Goal: Check status: Check status

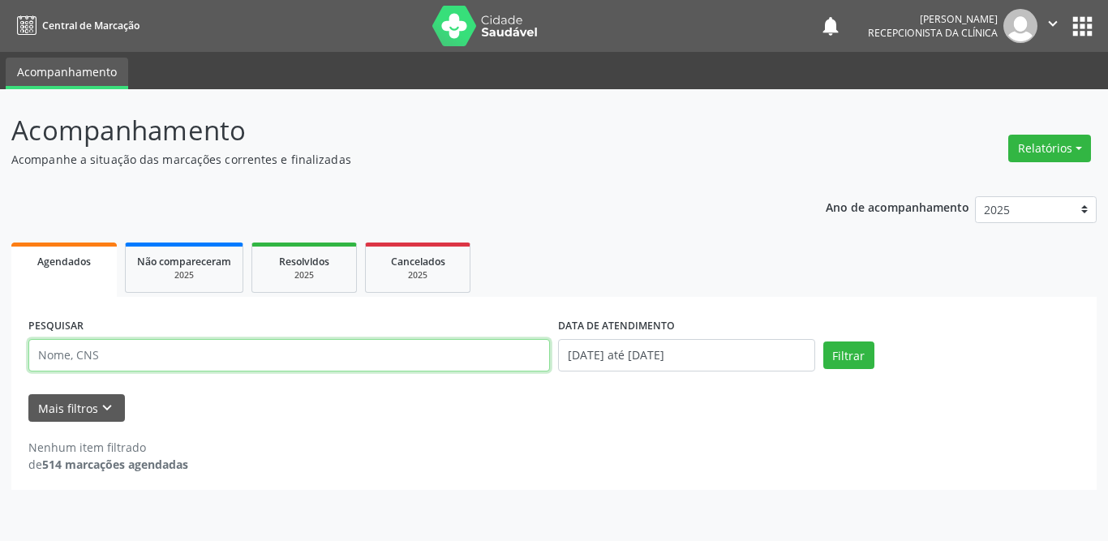
click at [122, 352] on input "text" at bounding box center [289, 355] width 522 height 32
paste input "[PERSON_NAME]"
type input "[PERSON_NAME]"
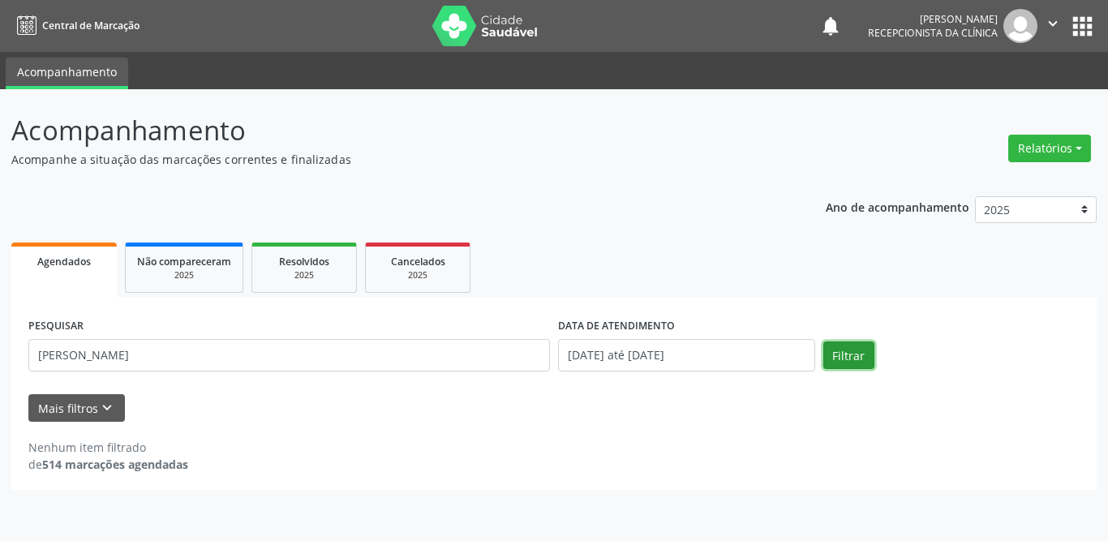
click at [848, 349] on button "Filtrar" at bounding box center [849, 356] width 51 height 28
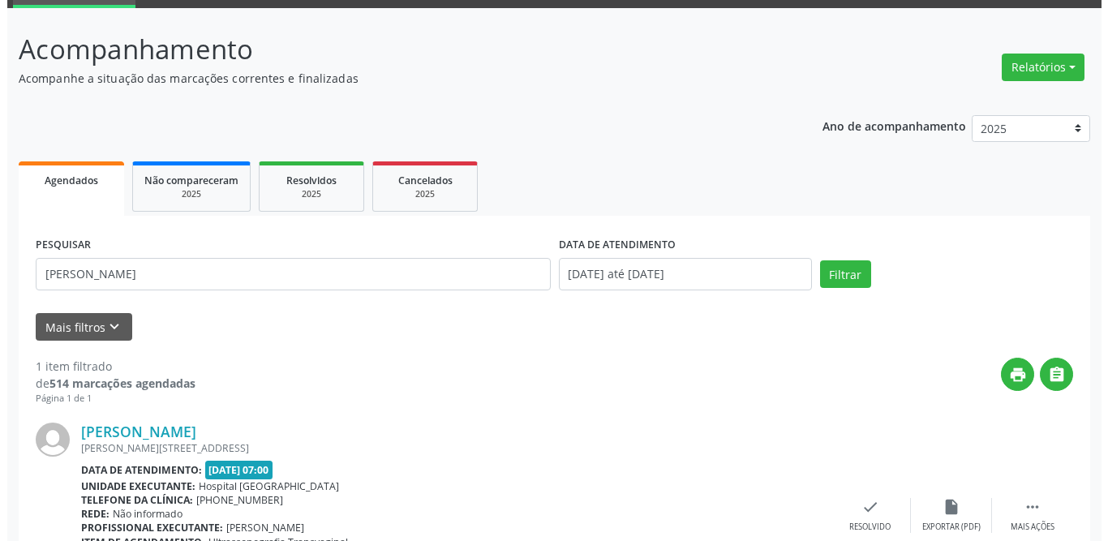
scroll to position [193, 0]
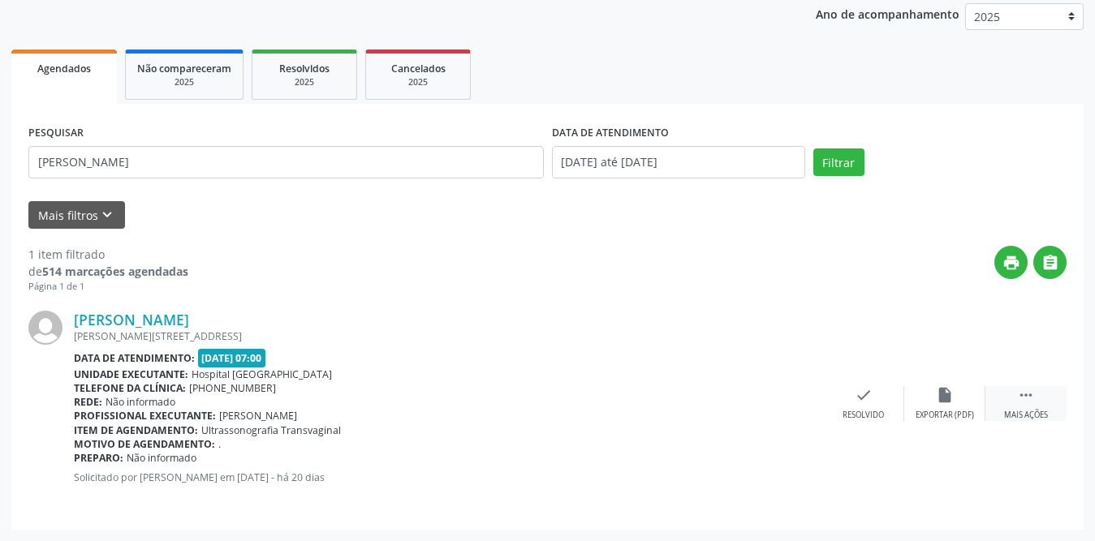
click at [1022, 395] on icon "" at bounding box center [1026, 395] width 18 height 18
click at [784, 404] on div "print Imprimir" at bounding box center [782, 403] width 81 height 35
click at [603, 407] on div "check Resolvido" at bounding box center [619, 403] width 81 height 35
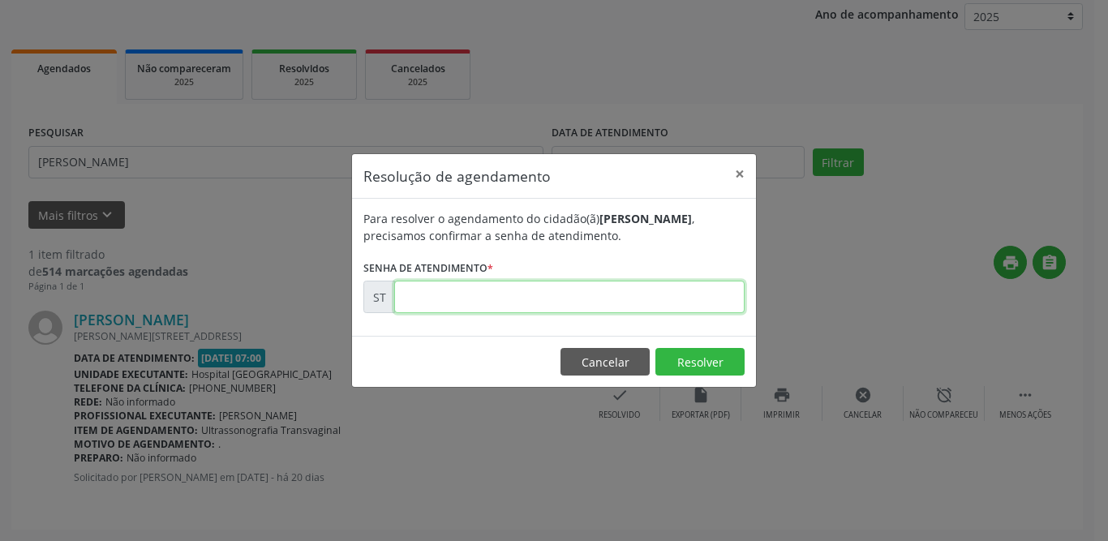
click at [608, 305] on input "text" at bounding box center [569, 297] width 351 height 32
type input "00010938"
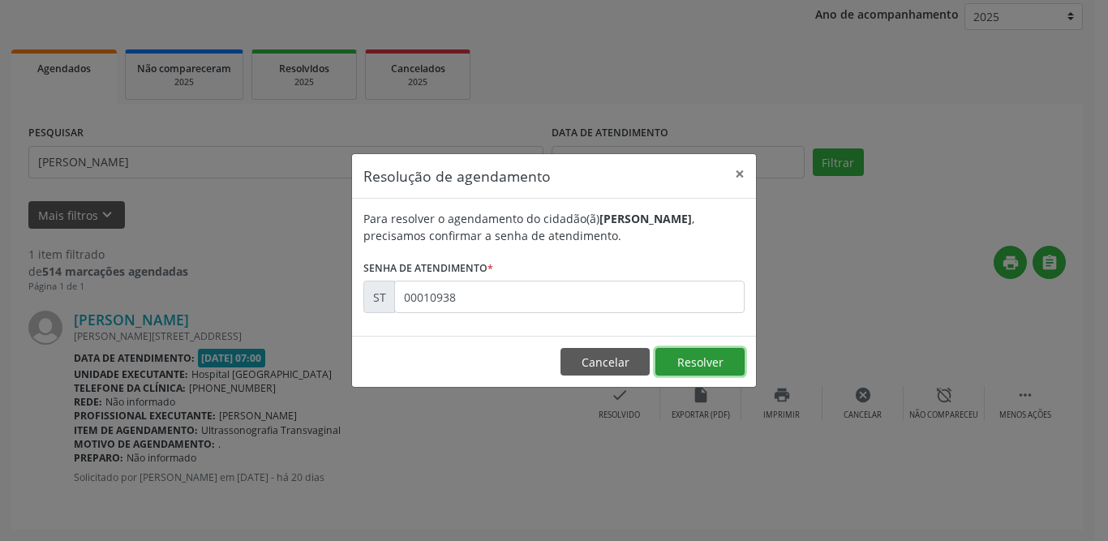
click at [688, 364] on button "Resolver" at bounding box center [700, 362] width 89 height 28
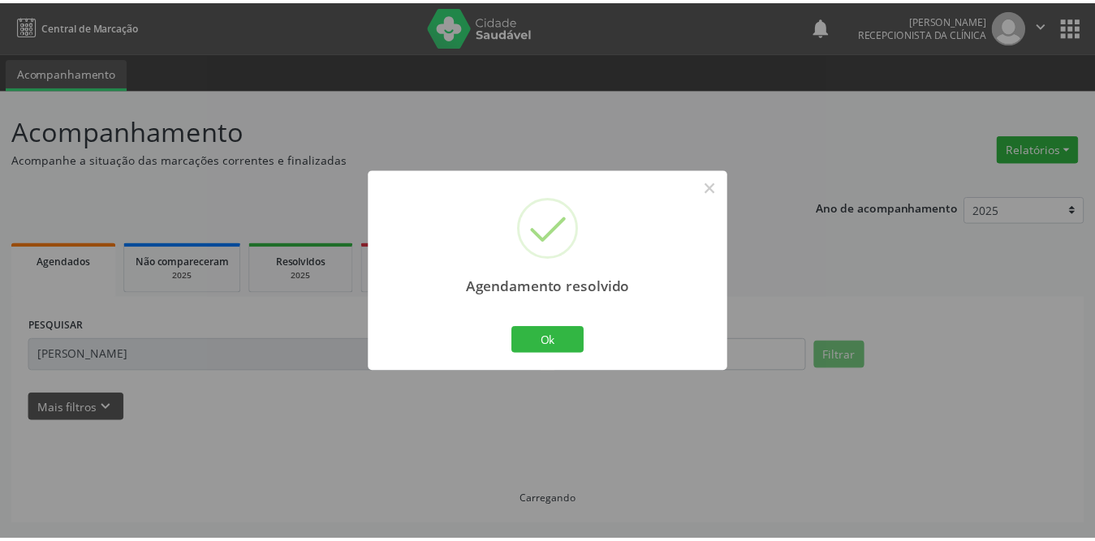
scroll to position [0, 0]
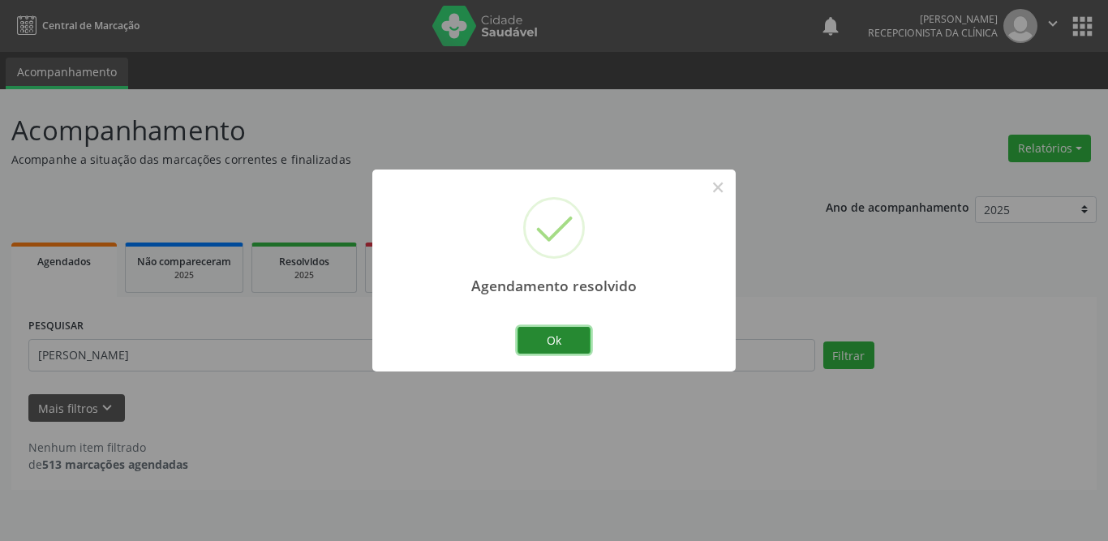
click at [548, 334] on button "Ok" at bounding box center [554, 341] width 73 height 28
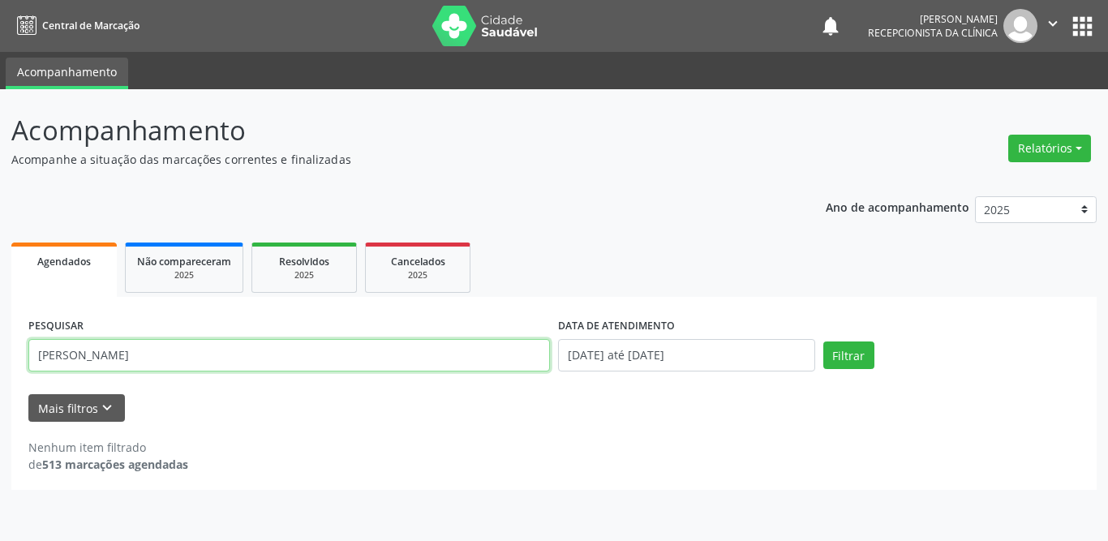
drag, startPoint x: 234, startPoint y: 363, endPoint x: 0, endPoint y: 359, distance: 233.7
click at [0, 359] on div "Acompanhamento Acompanhe a situação das marcações correntes e finalizadas Relat…" at bounding box center [554, 315] width 1108 height 452
type input "cicera [PERSON_NAME]"
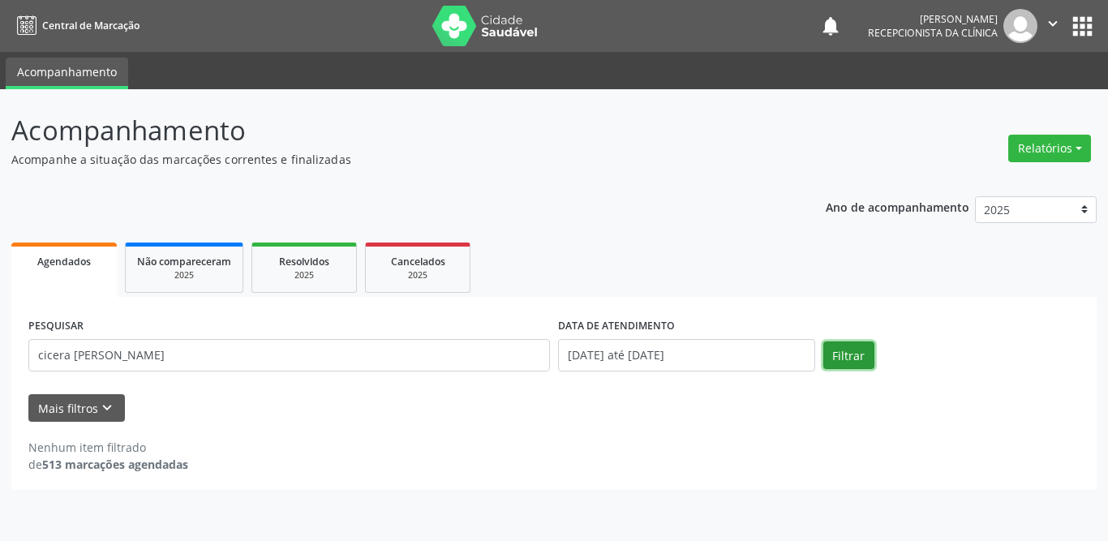
click at [839, 355] on button "Filtrar" at bounding box center [849, 356] width 51 height 28
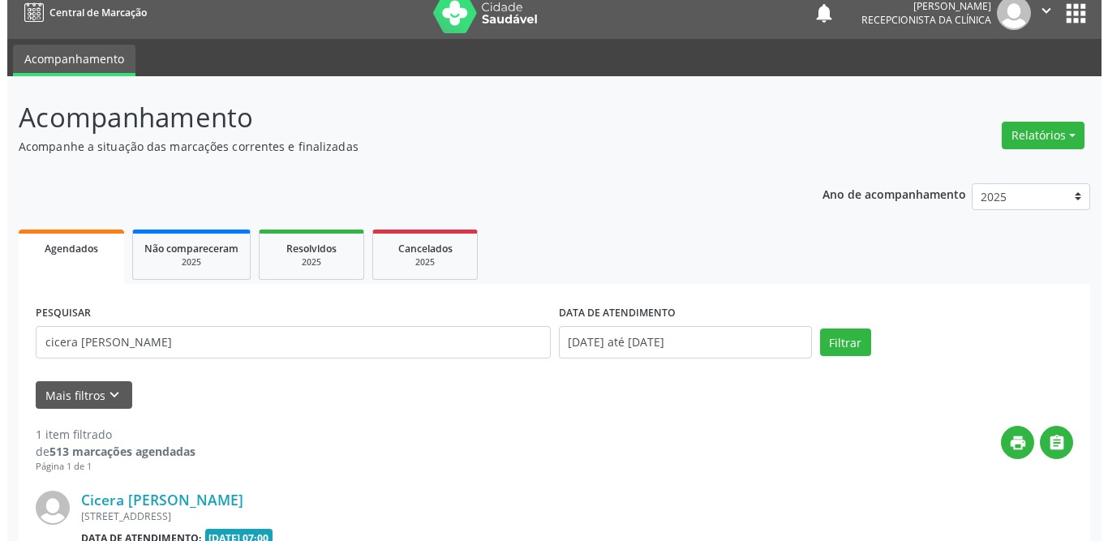
scroll to position [193, 0]
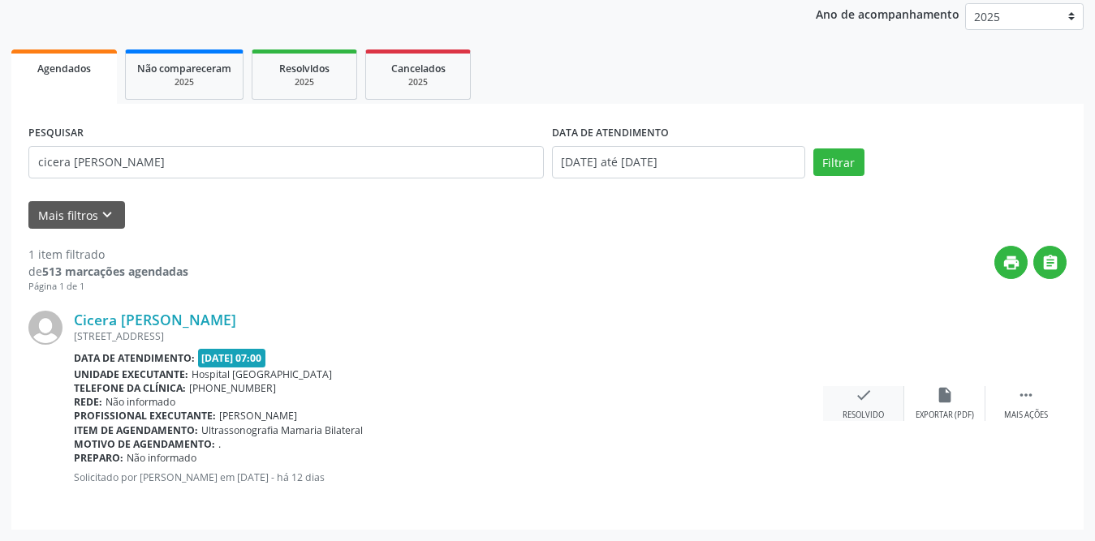
click at [871, 395] on icon "check" at bounding box center [863, 395] width 18 height 18
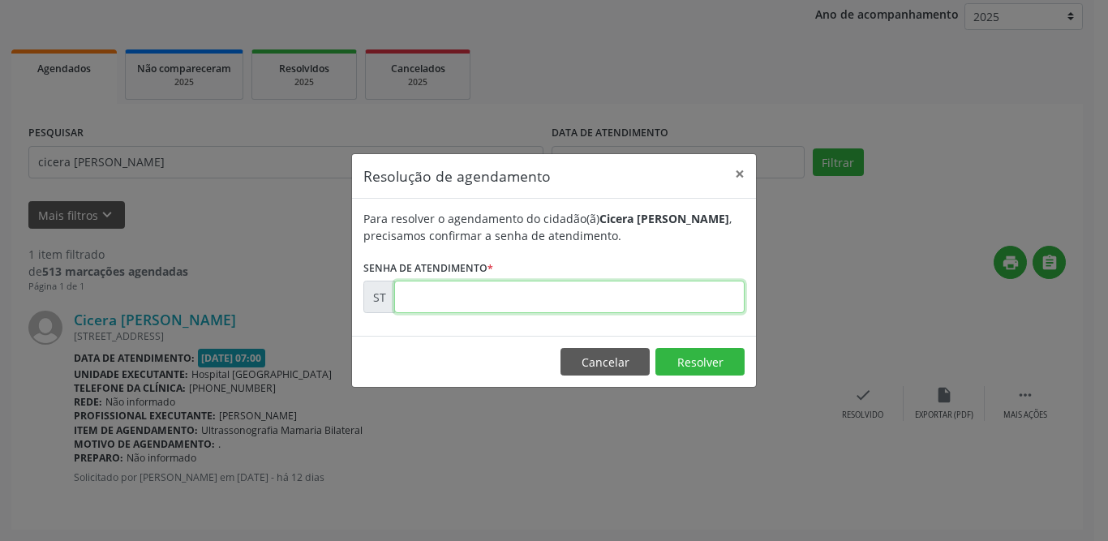
click at [582, 300] on input "text" at bounding box center [569, 297] width 351 height 32
type input "00013637"
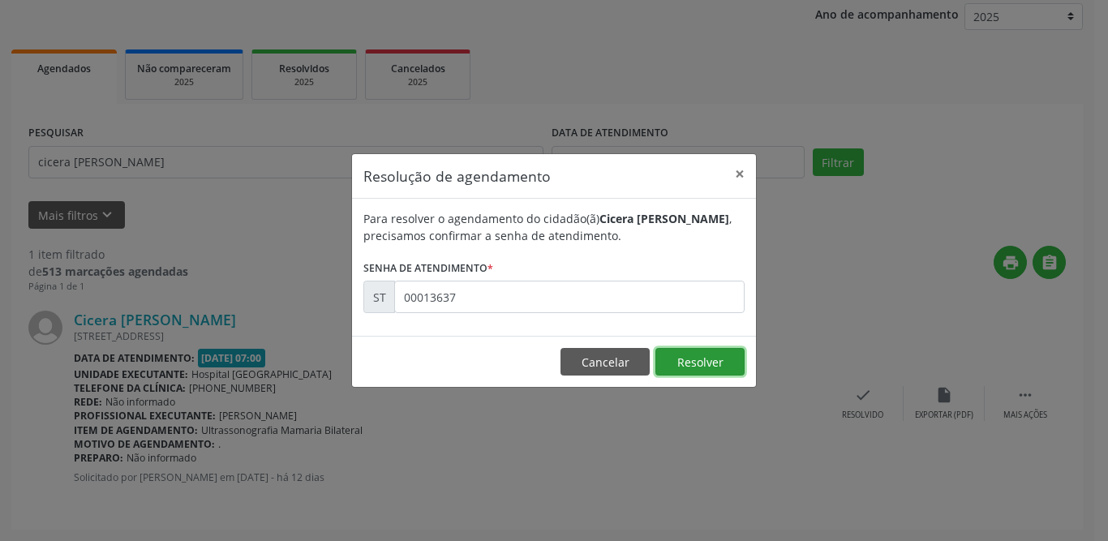
click at [712, 372] on button "Resolver" at bounding box center [700, 362] width 89 height 28
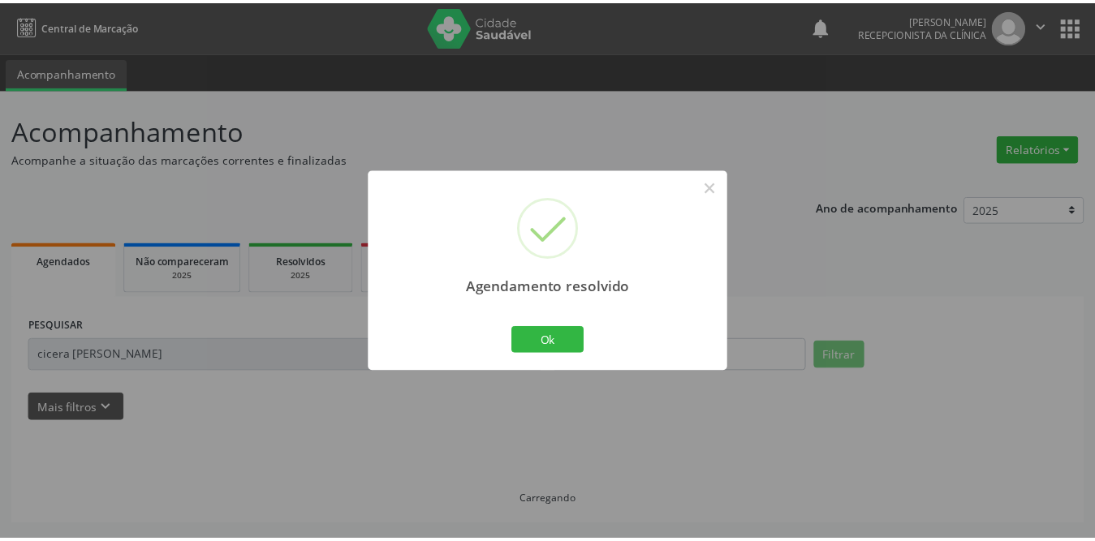
scroll to position [0, 0]
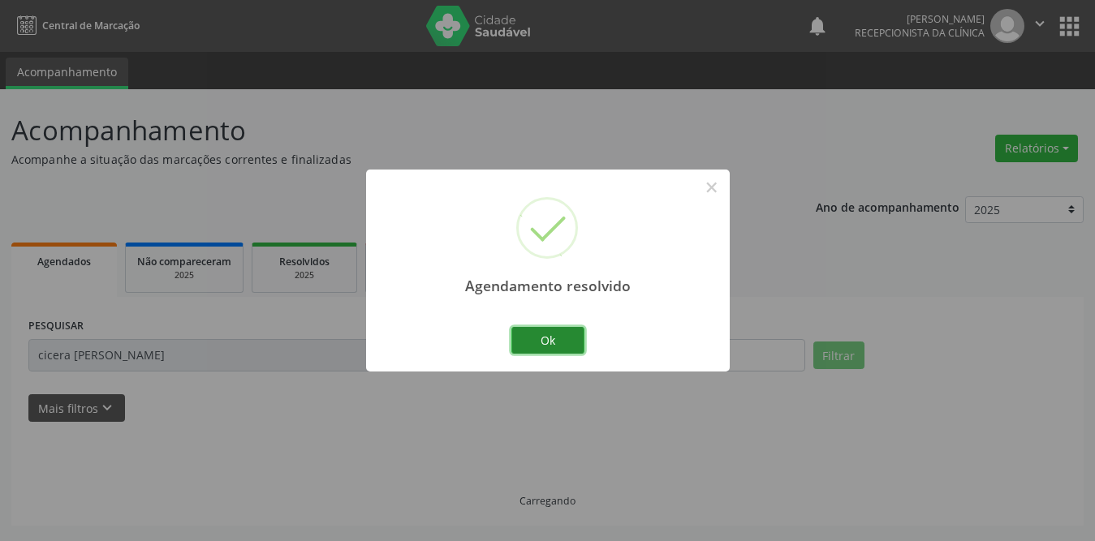
click at [576, 341] on button "Ok" at bounding box center [547, 341] width 73 height 28
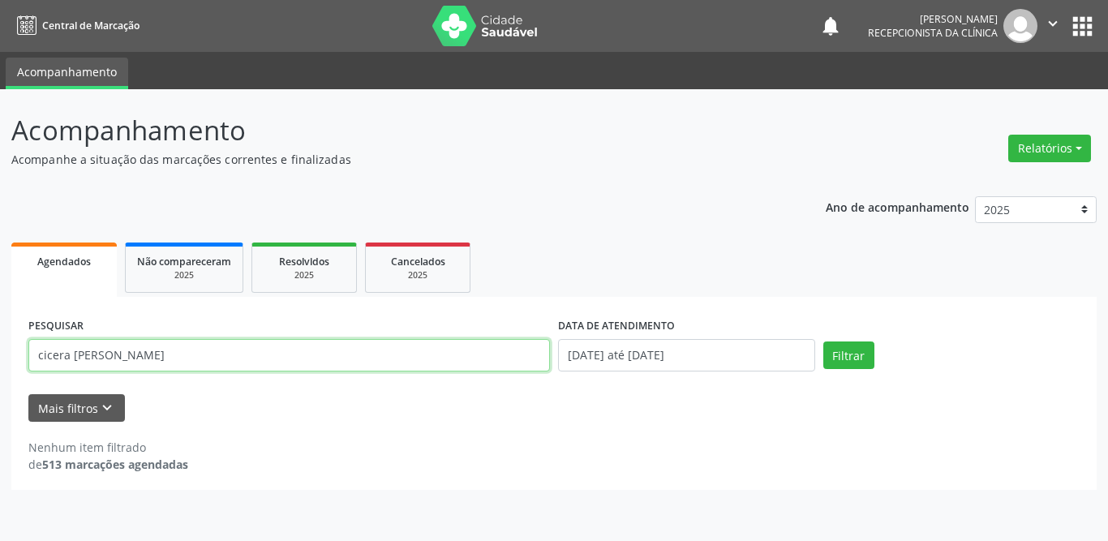
drag, startPoint x: 217, startPoint y: 357, endPoint x: 0, endPoint y: 362, distance: 216.7
click at [0, 361] on div "Acompanhamento Acompanhe a situação das marcações correntes e finalizadas Relat…" at bounding box center [554, 315] width 1108 height 452
type input "[PERSON_NAME]"
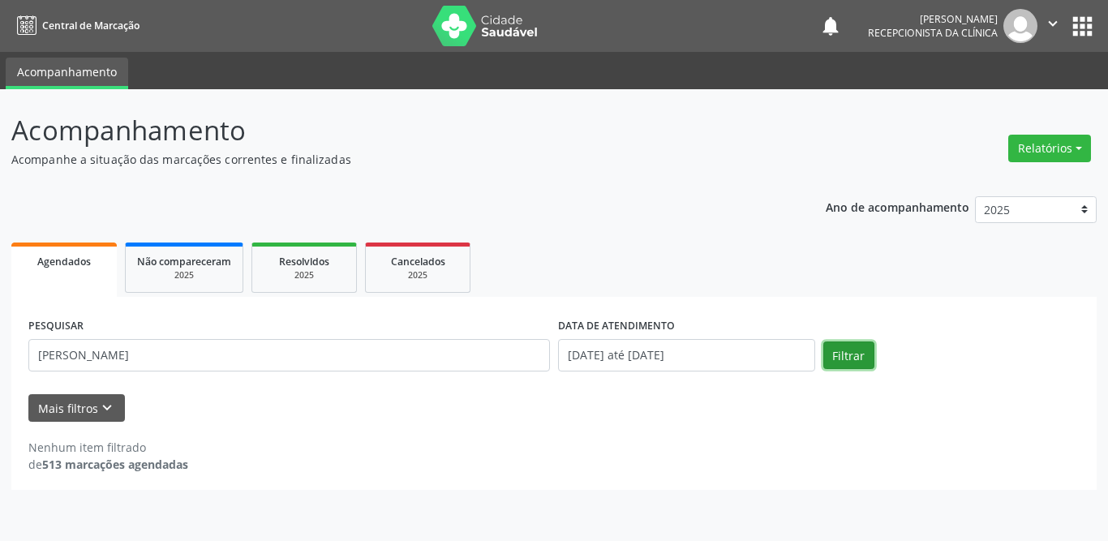
click at [846, 357] on button "Filtrar" at bounding box center [849, 356] width 51 height 28
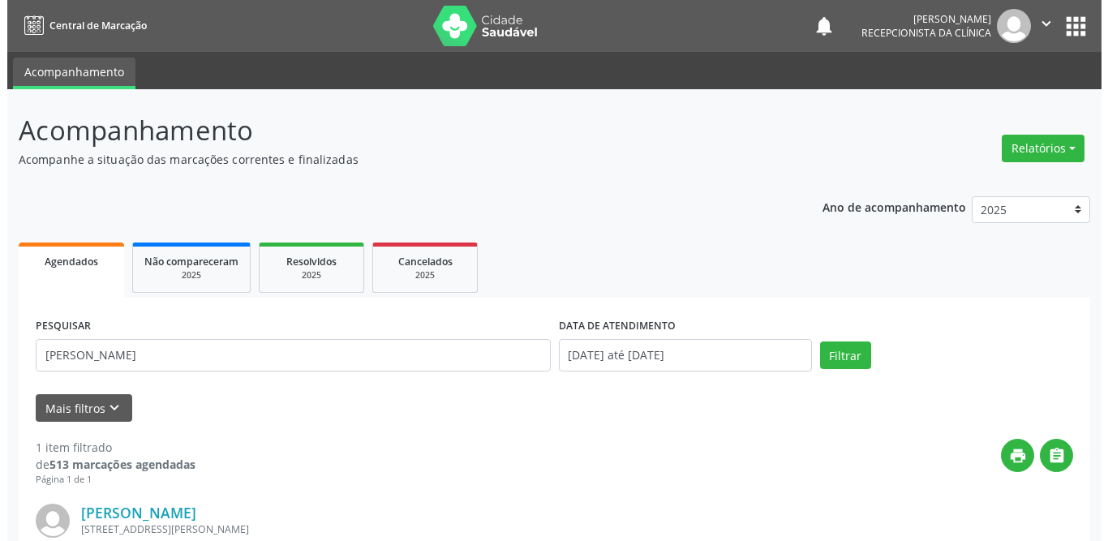
scroll to position [193, 0]
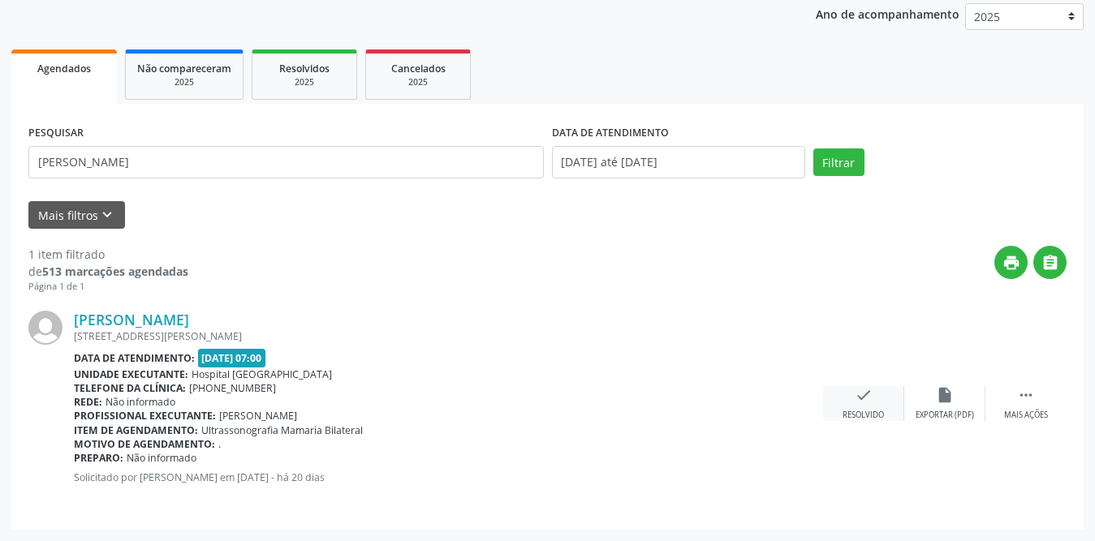
click at [853, 394] on div "check Resolvido" at bounding box center [863, 403] width 81 height 35
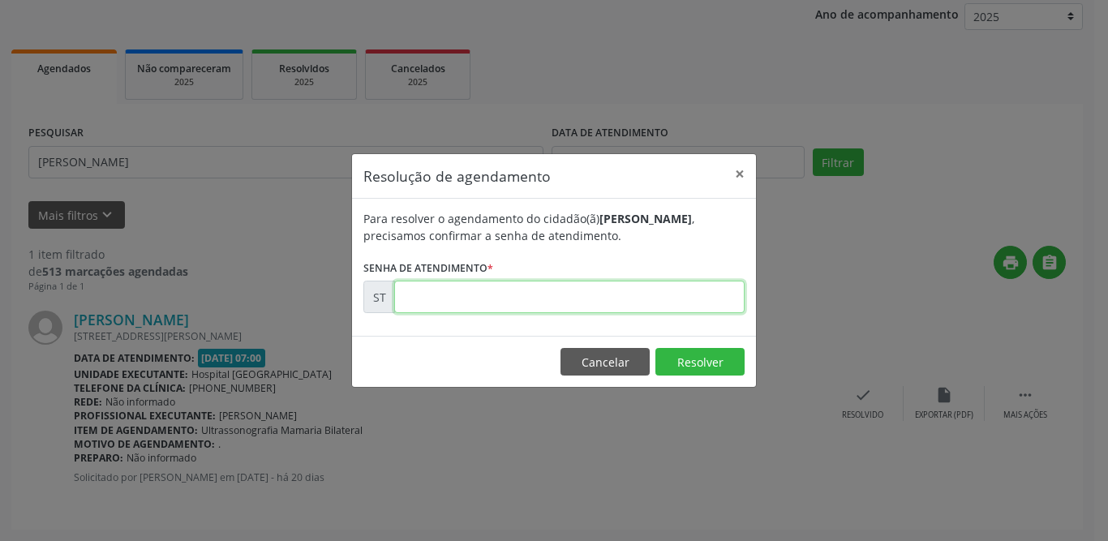
click at [478, 293] on input "text" at bounding box center [569, 297] width 351 height 32
type input "00010718"
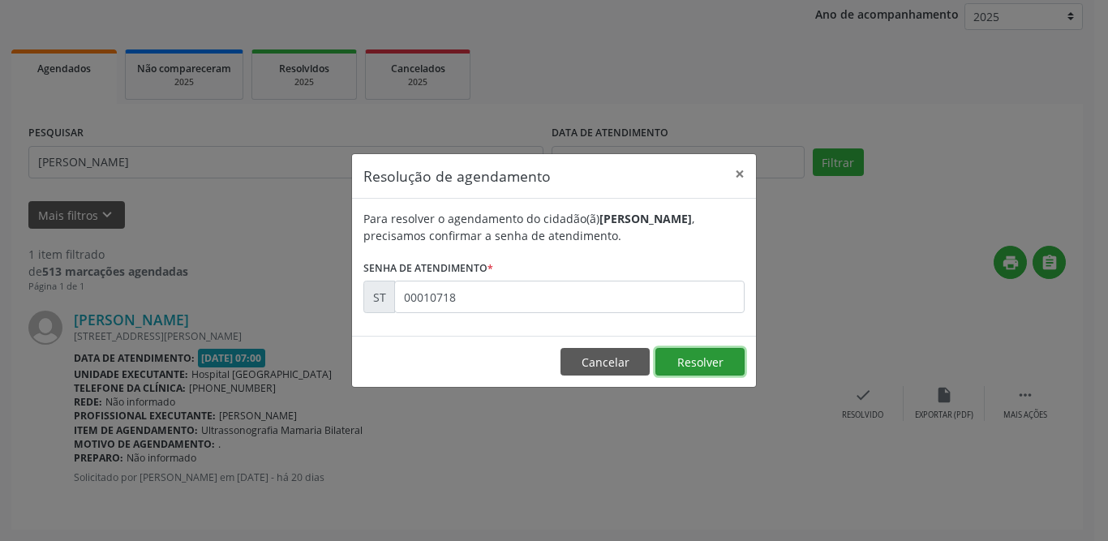
click at [704, 362] on button "Resolver" at bounding box center [700, 362] width 89 height 28
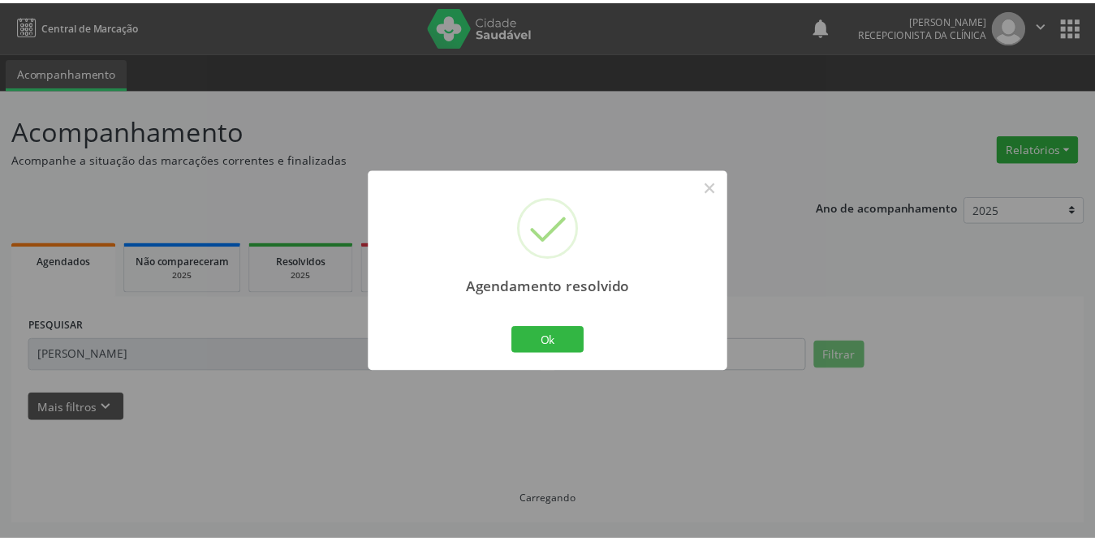
scroll to position [0, 0]
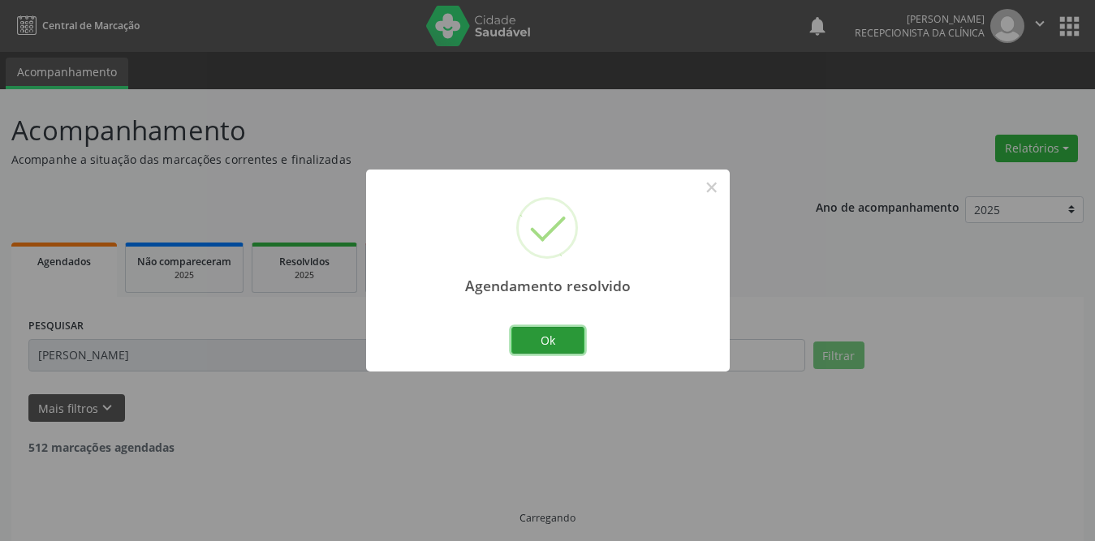
click at [540, 340] on button "Ok" at bounding box center [547, 341] width 73 height 28
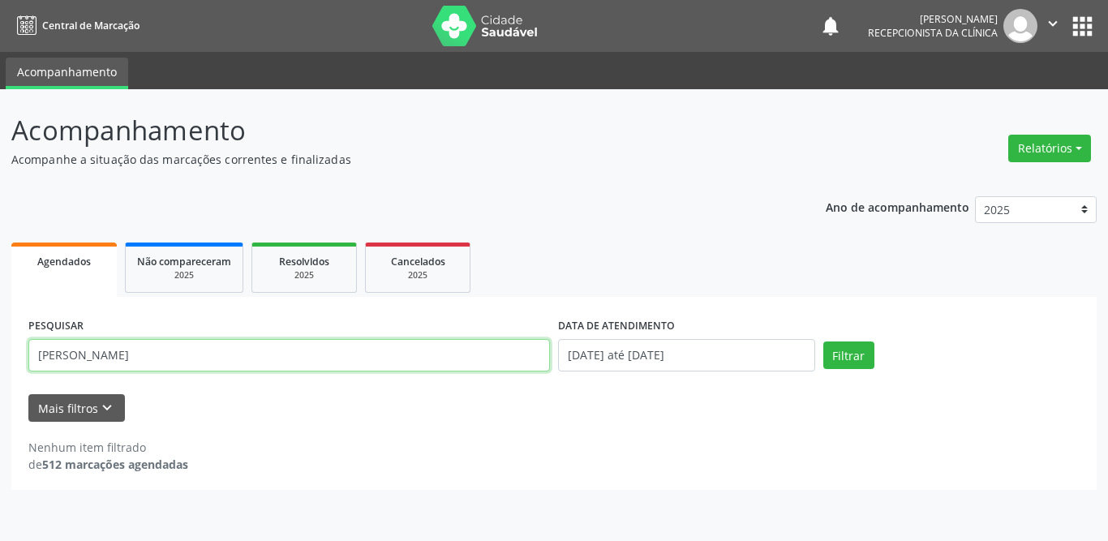
drag, startPoint x: 118, startPoint y: 364, endPoint x: 40, endPoint y: 359, distance: 78.0
click at [40, 359] on input "[PERSON_NAME]" at bounding box center [289, 355] width 522 height 32
click at [219, 358] on input "text" at bounding box center [289, 355] width 522 height 32
type input "[PERSON_NAME]"
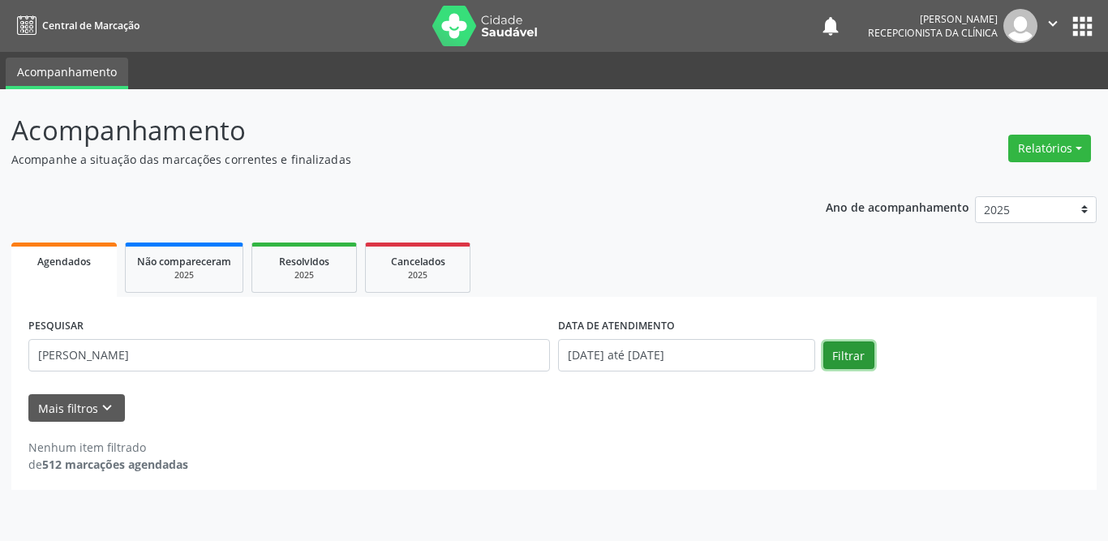
click at [838, 353] on button "Filtrar" at bounding box center [849, 356] width 51 height 28
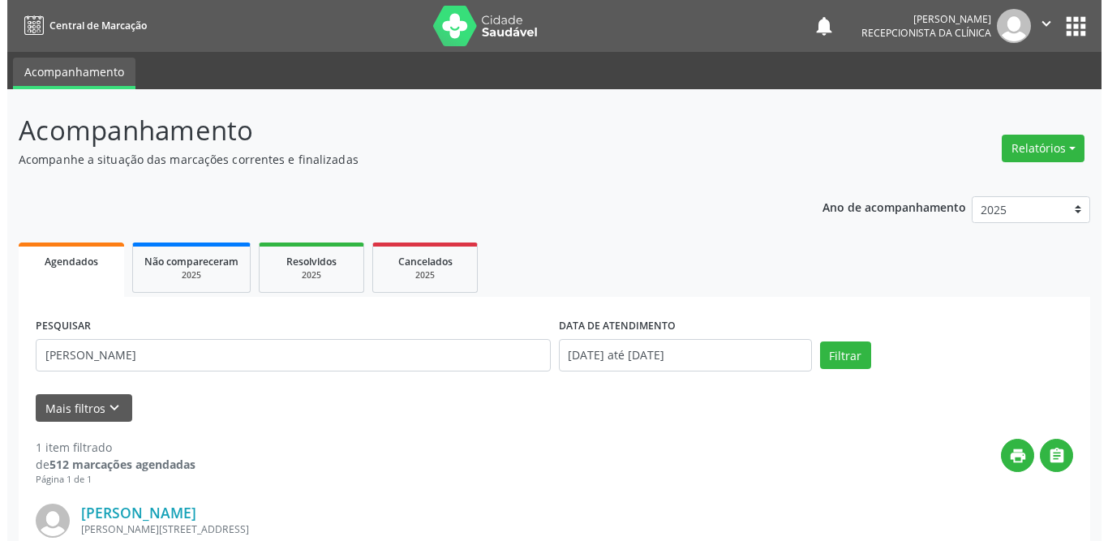
scroll to position [193, 0]
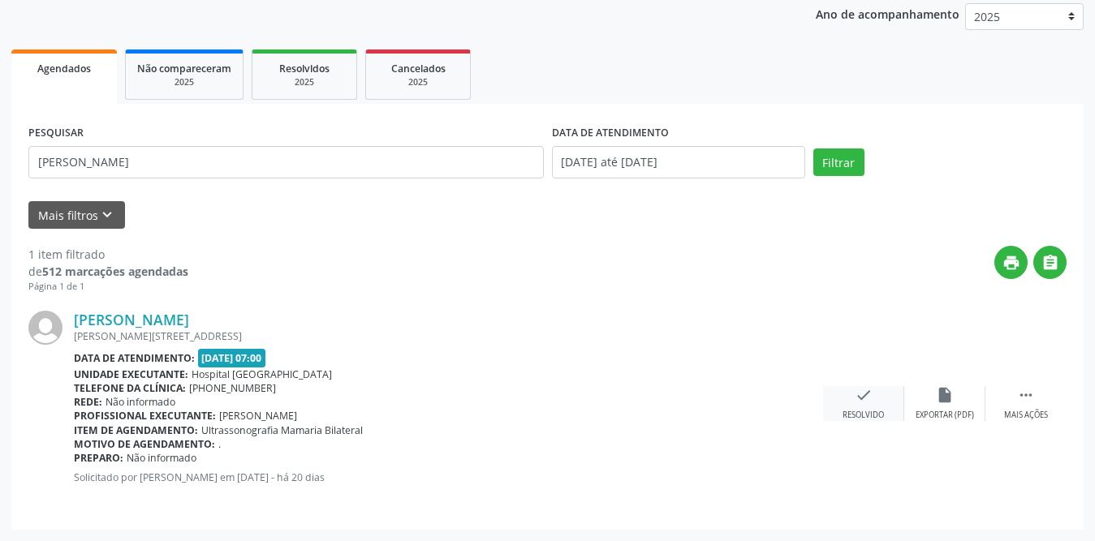
click at [852, 395] on div "check Resolvido" at bounding box center [863, 403] width 81 height 35
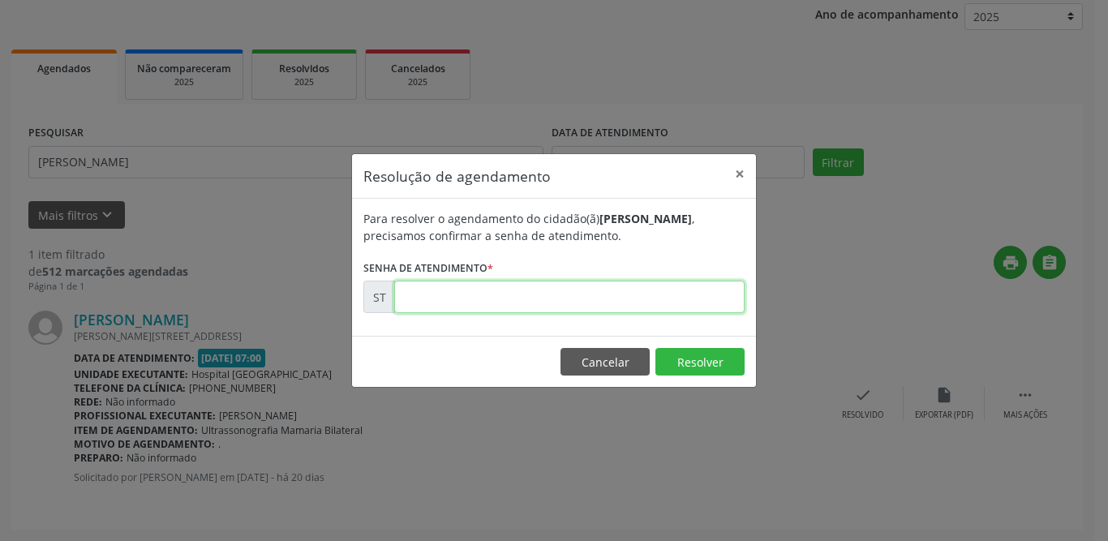
click at [594, 298] on input "text" at bounding box center [569, 297] width 351 height 32
type input "00010957"
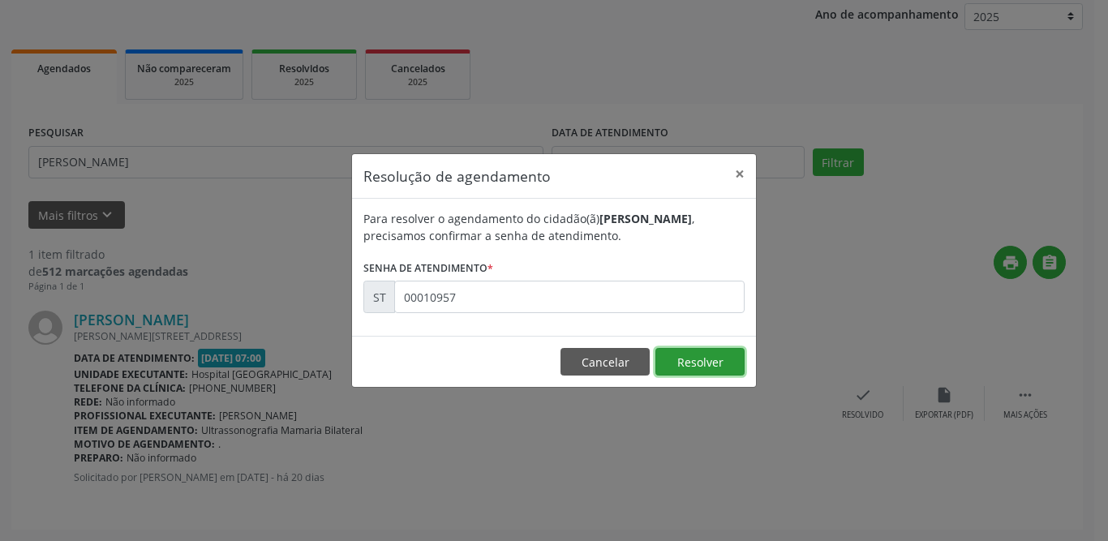
click at [680, 362] on button "Resolver" at bounding box center [700, 362] width 89 height 28
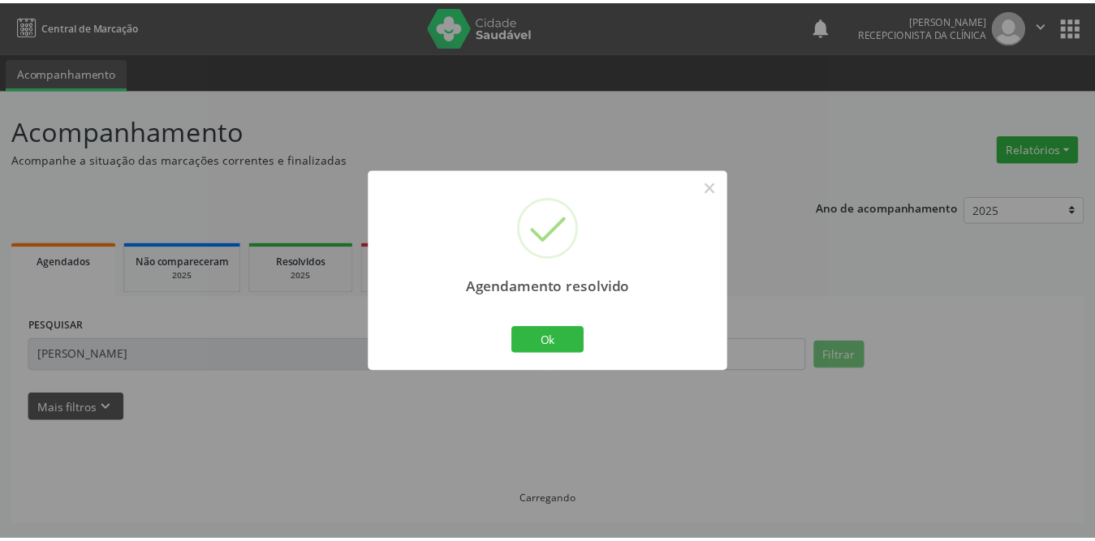
scroll to position [0, 0]
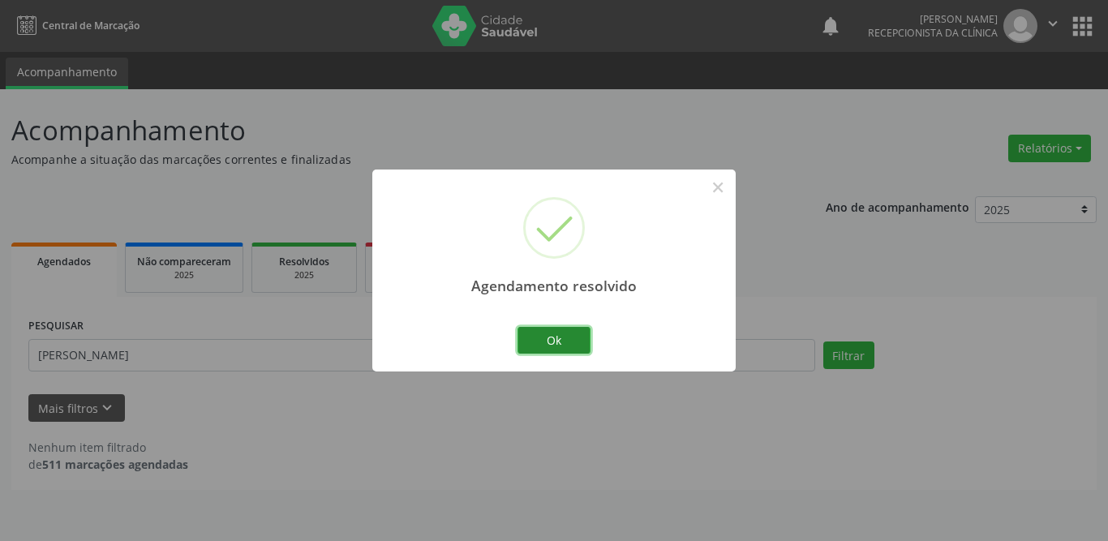
click at [539, 342] on button "Ok" at bounding box center [554, 341] width 73 height 28
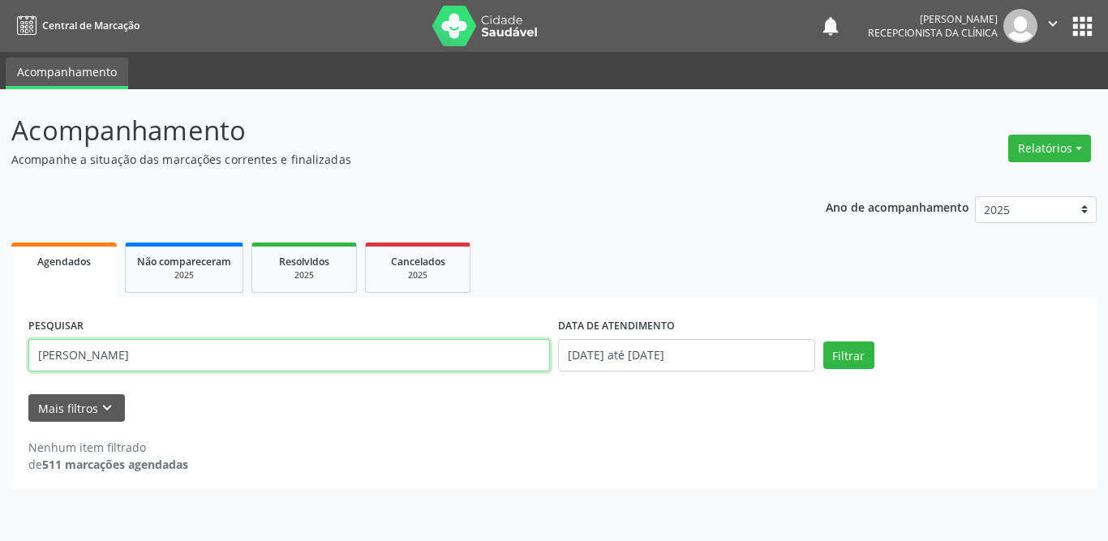
drag, startPoint x: 138, startPoint y: 359, endPoint x: 32, endPoint y: 358, distance: 105.5
click at [32, 358] on input "[PERSON_NAME]" at bounding box center [289, 355] width 522 height 32
type input "[PERSON_NAME]"
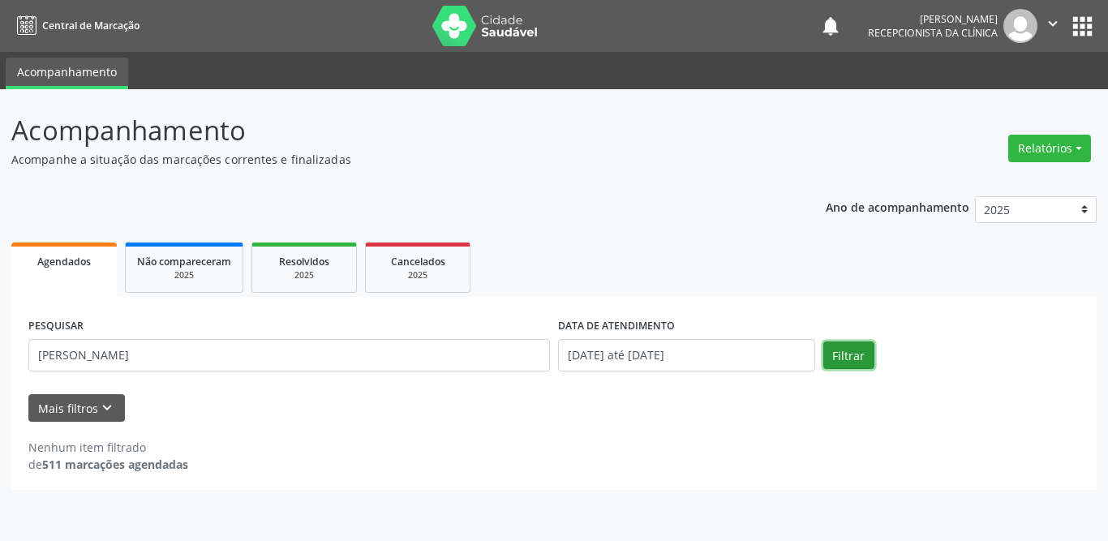
click at [851, 356] on button "Filtrar" at bounding box center [849, 356] width 51 height 28
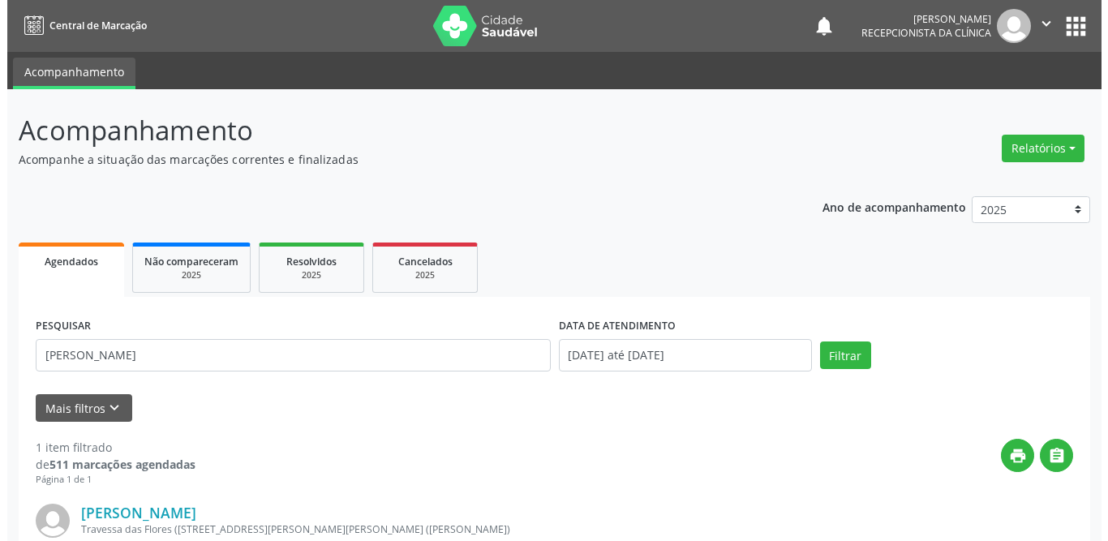
scroll to position [193, 0]
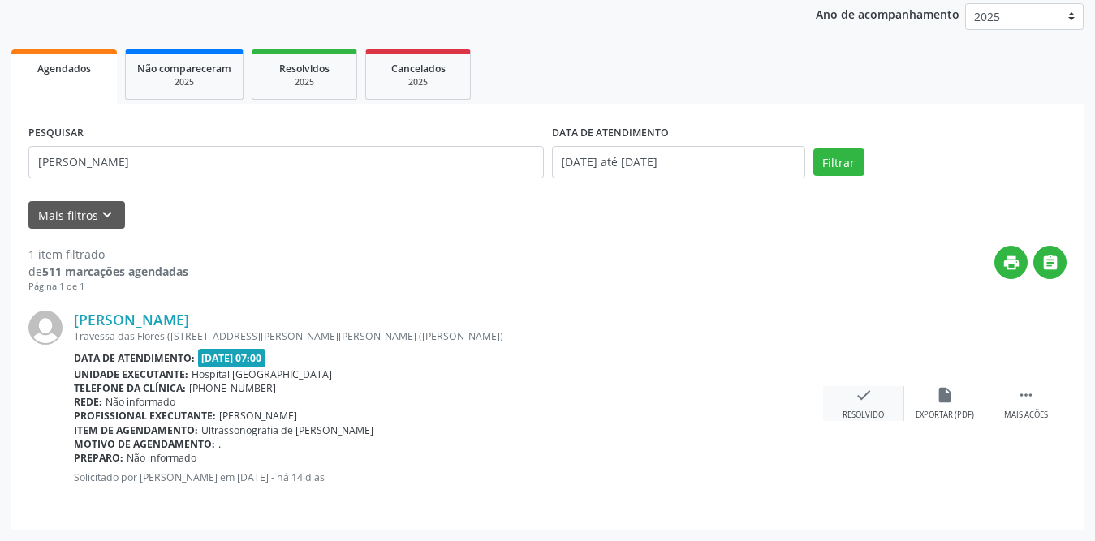
click at [872, 392] on div "check Resolvido" at bounding box center [863, 403] width 81 height 35
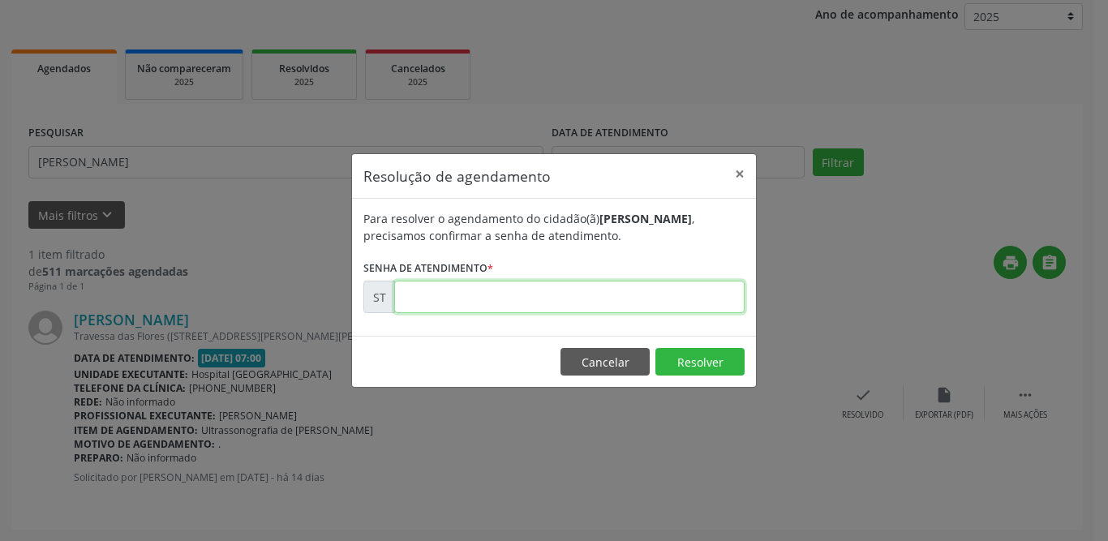
click at [583, 298] on input "text" at bounding box center [569, 297] width 351 height 32
type input "00012630"
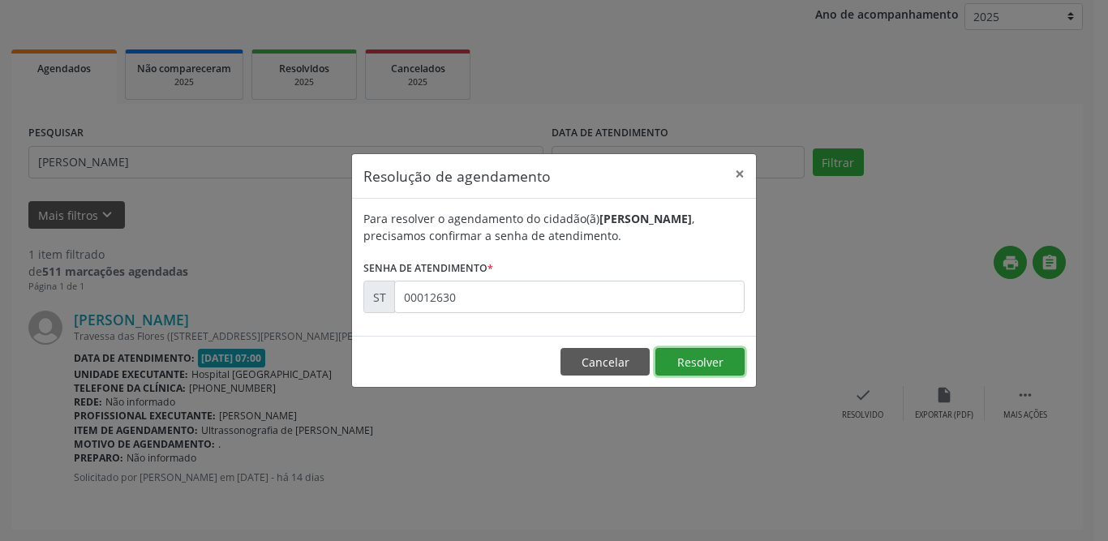
click at [681, 361] on button "Resolver" at bounding box center [700, 362] width 89 height 28
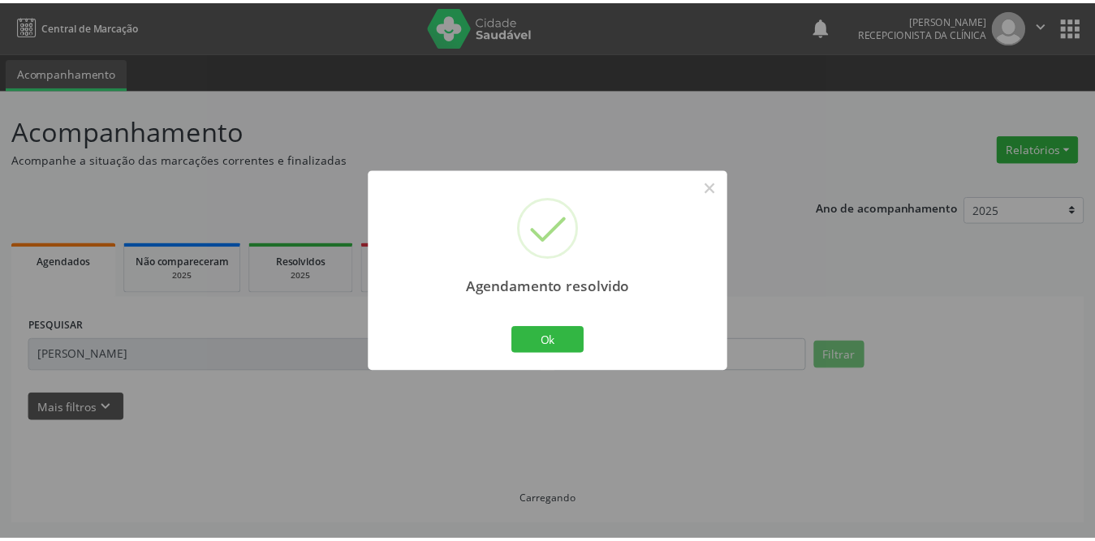
scroll to position [0, 0]
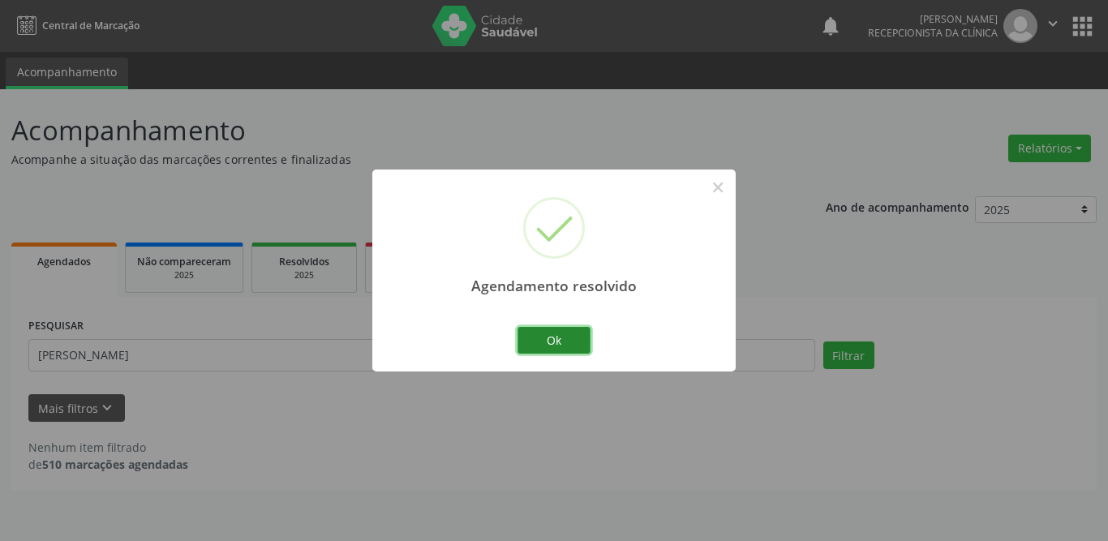
click at [568, 342] on button "Ok" at bounding box center [554, 341] width 73 height 28
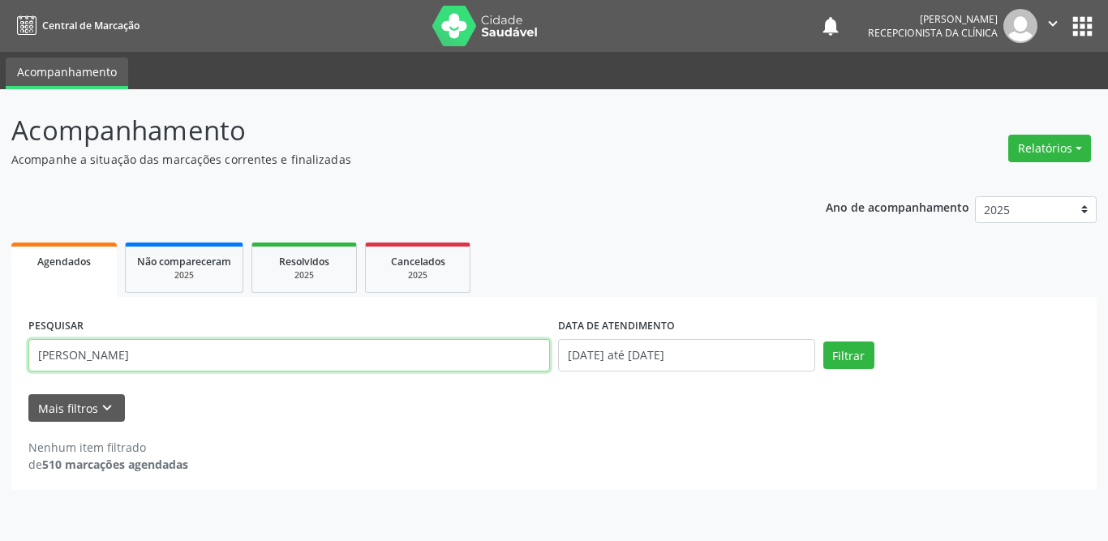
drag, startPoint x: 252, startPoint y: 351, endPoint x: 0, endPoint y: 352, distance: 251.5
click at [0, 352] on div "Acompanhamento Acompanhe a situação das marcações correntes e finalizadas Relat…" at bounding box center [554, 315] width 1108 height 452
click at [209, 358] on input "text" at bounding box center [289, 355] width 522 height 32
type input "[PERSON_NAME]"
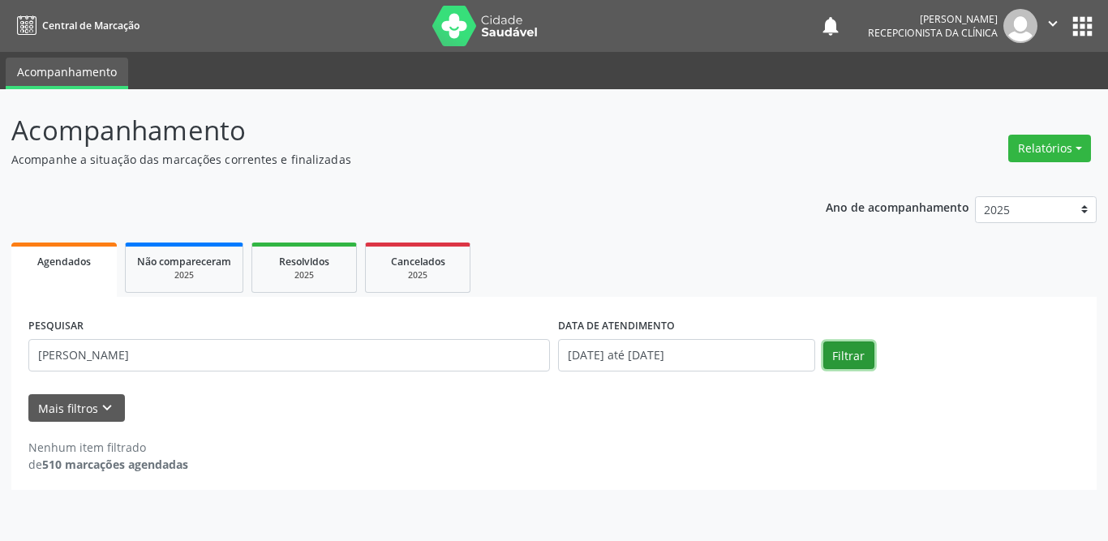
click at [843, 359] on button "Filtrar" at bounding box center [849, 356] width 51 height 28
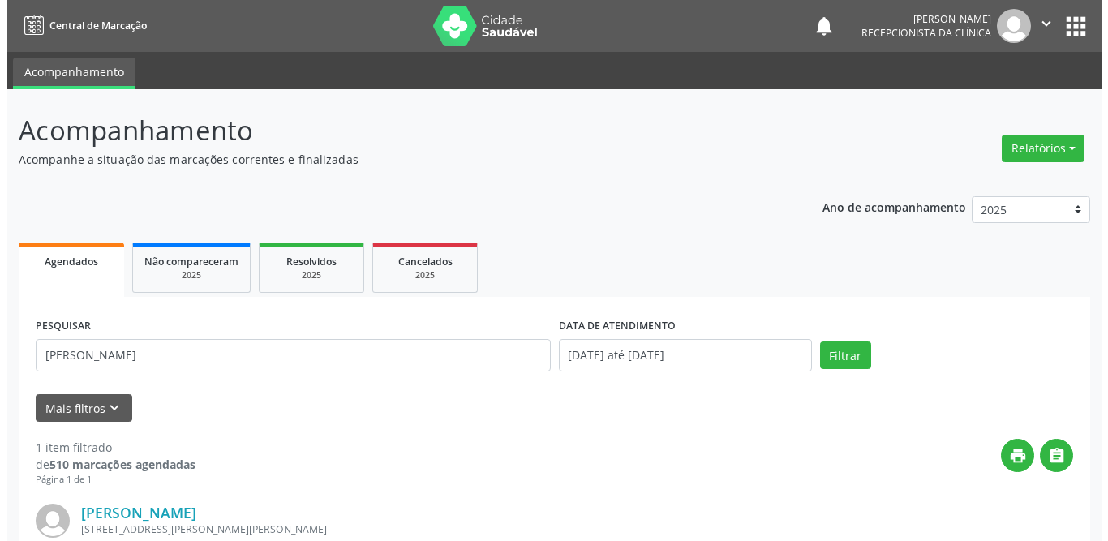
scroll to position [162, 0]
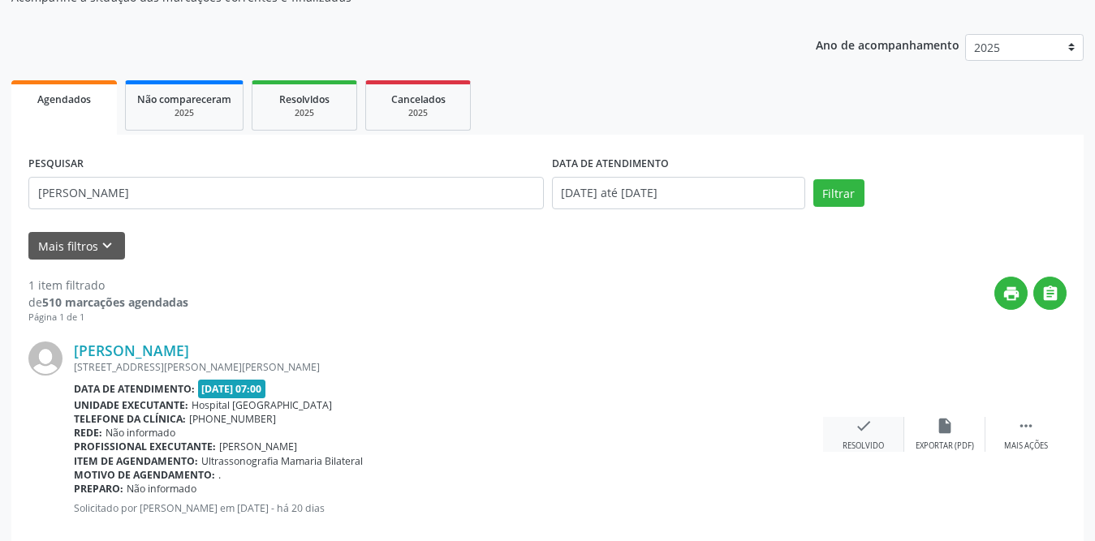
click at [852, 436] on div "check Resolvido" at bounding box center [863, 434] width 81 height 35
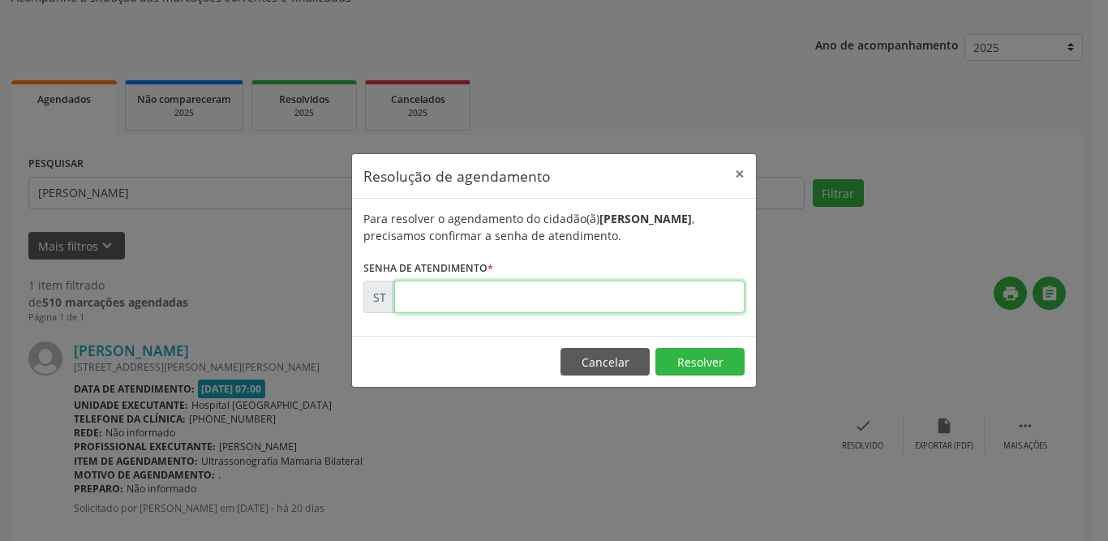
click at [566, 291] on input "text" at bounding box center [569, 297] width 351 height 32
type input "00010716"
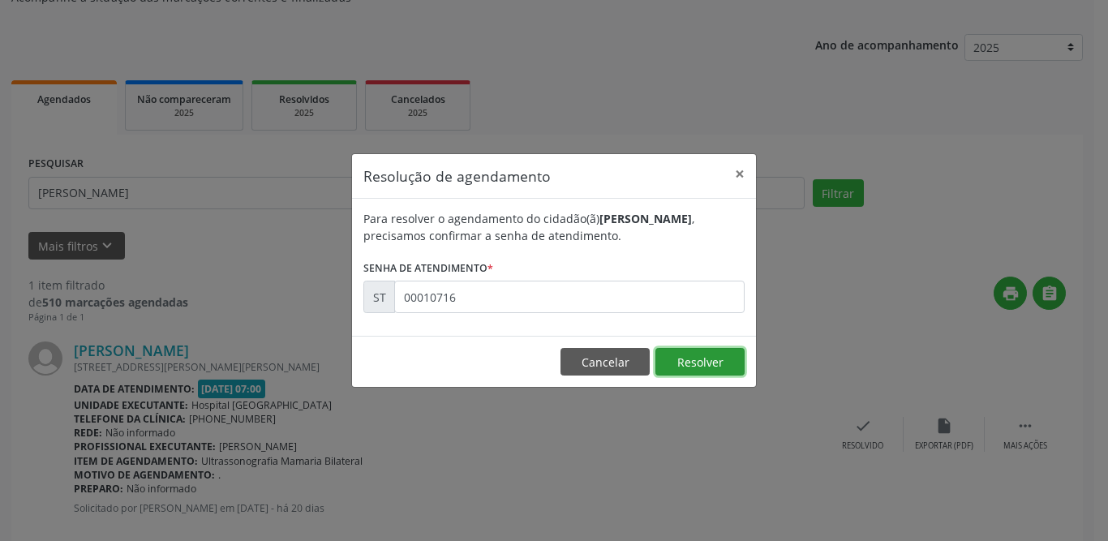
click at [680, 361] on button "Resolver" at bounding box center [700, 362] width 89 height 28
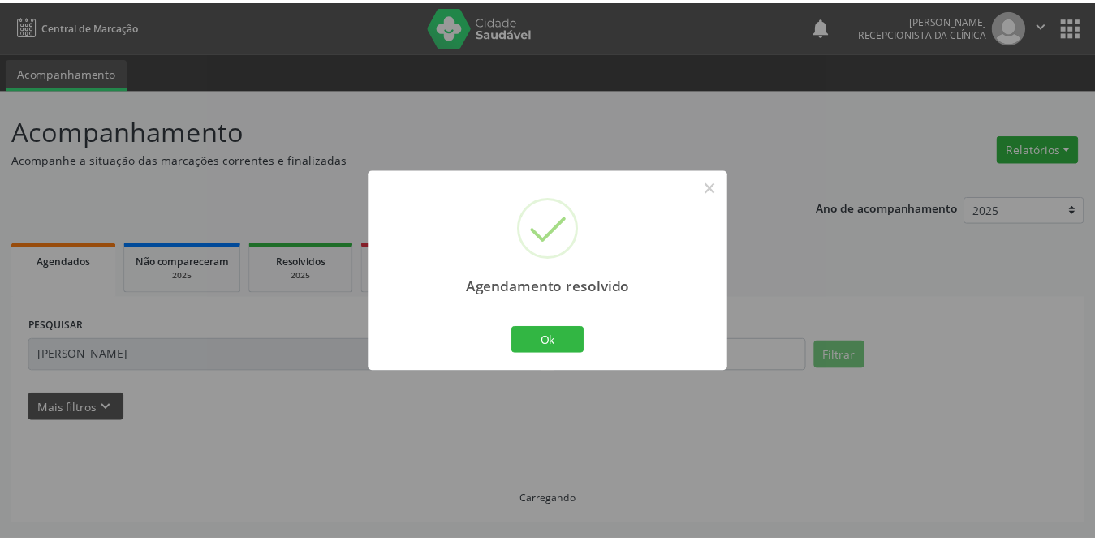
scroll to position [0, 0]
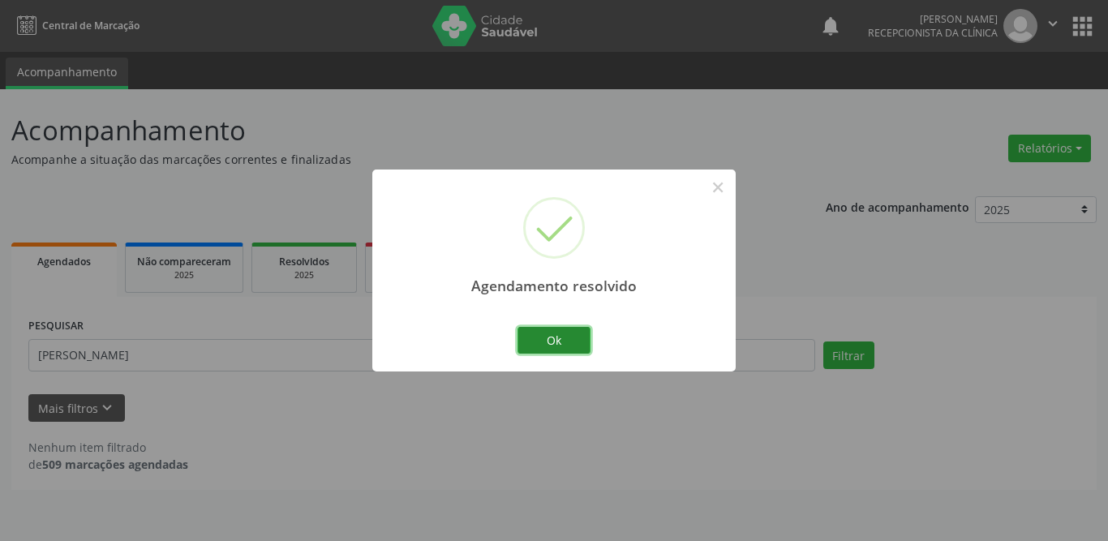
click at [566, 344] on button "Ok" at bounding box center [554, 341] width 73 height 28
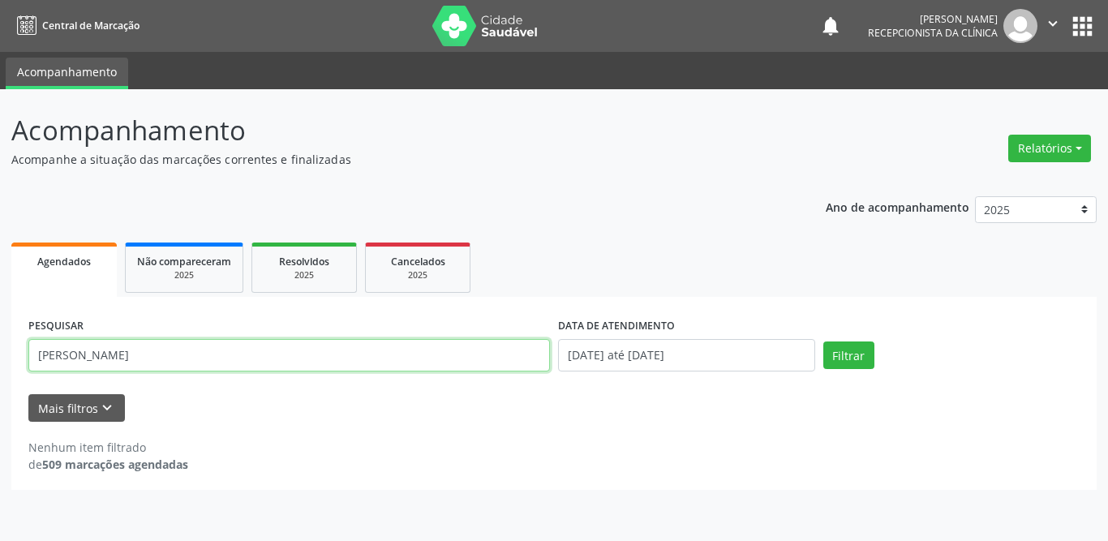
drag, startPoint x: 209, startPoint y: 353, endPoint x: 0, endPoint y: 359, distance: 209.4
click at [0, 359] on div "Acompanhamento Acompanhe a situação das marcações correntes e finalizadas Relat…" at bounding box center [554, 315] width 1108 height 452
type input "[PERSON_NAME]"
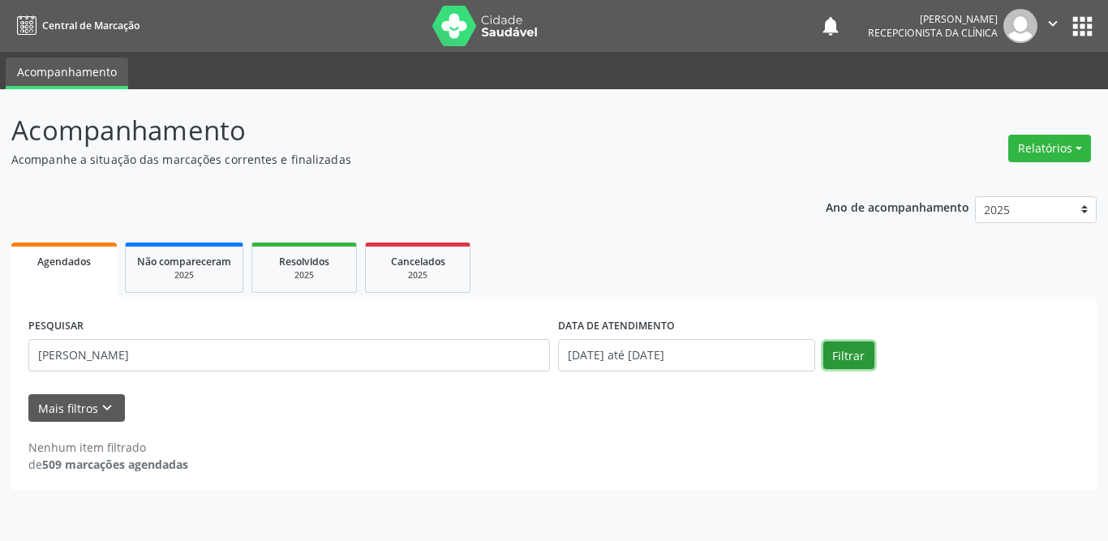
click at [863, 355] on button "Filtrar" at bounding box center [849, 356] width 51 height 28
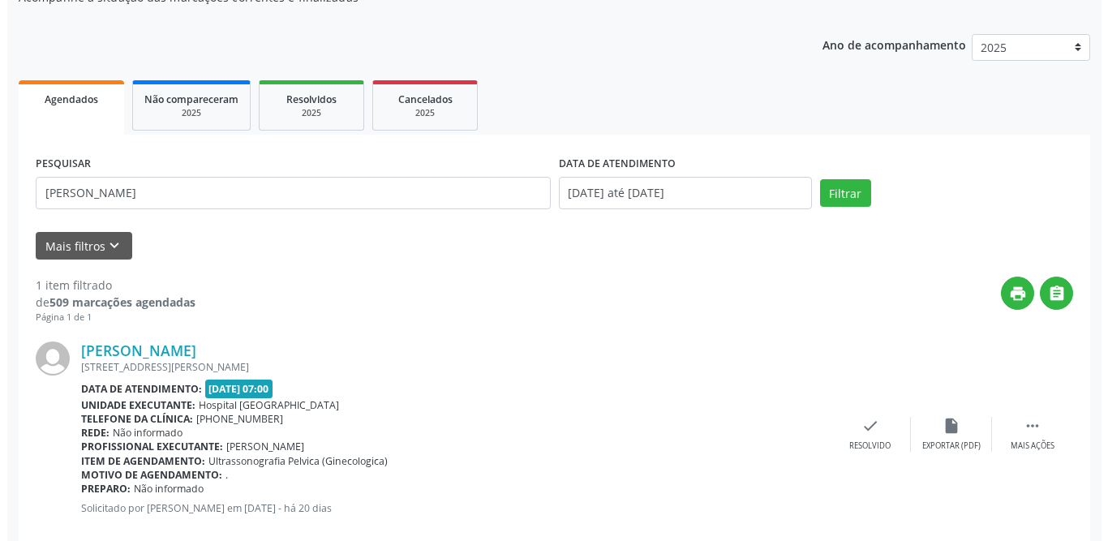
scroll to position [193, 0]
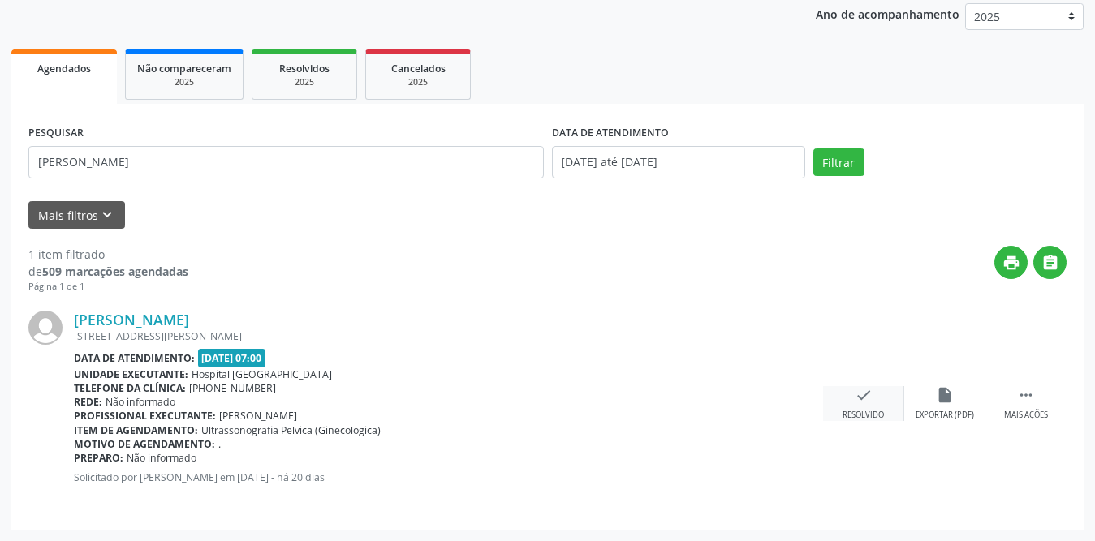
click at [867, 392] on icon "check" at bounding box center [863, 395] width 18 height 18
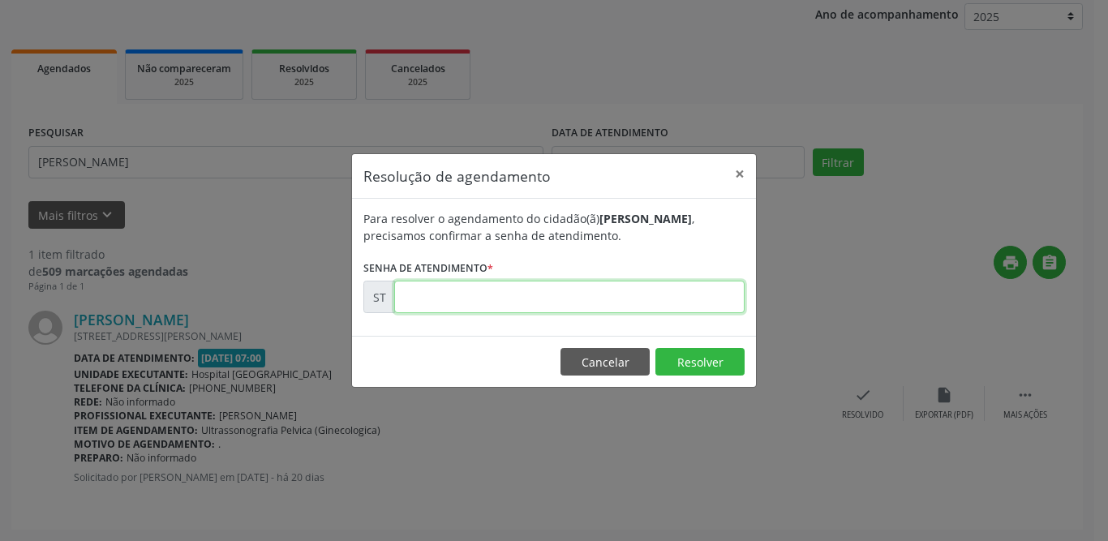
click at [497, 303] on input "text" at bounding box center [569, 297] width 351 height 32
type input "00010724"
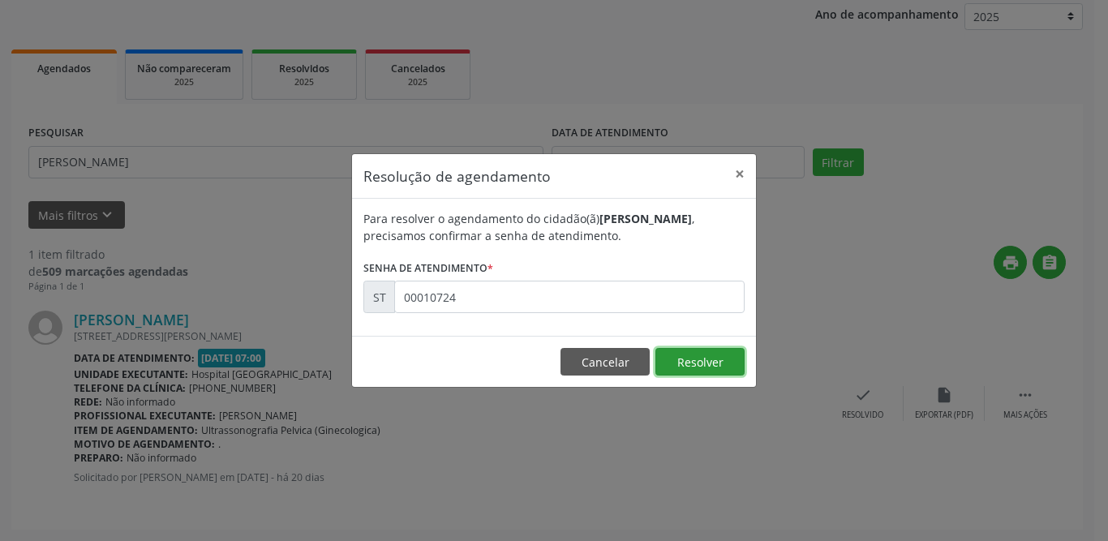
click at [729, 365] on button "Resolver" at bounding box center [700, 362] width 89 height 28
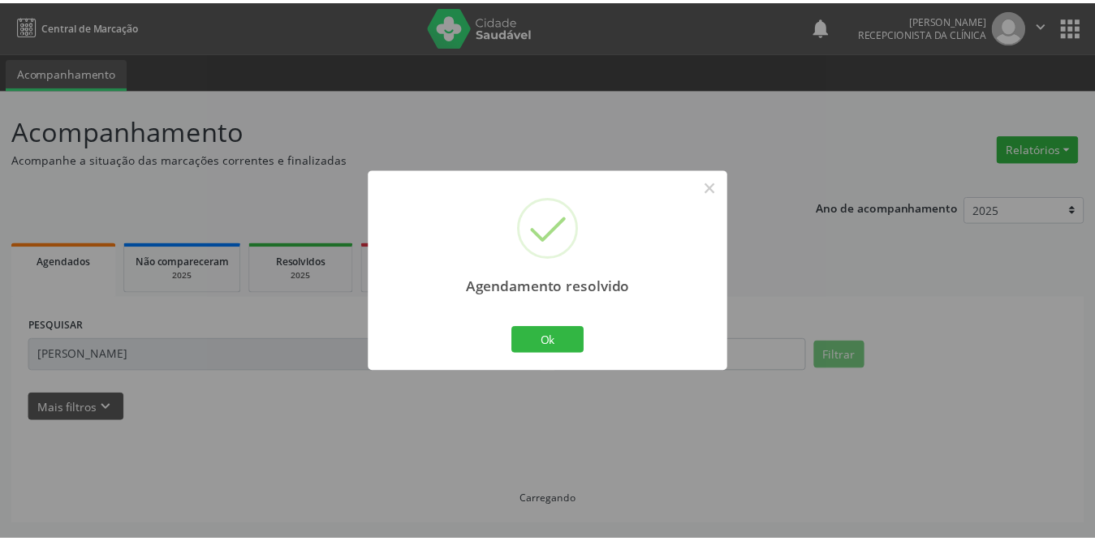
scroll to position [0, 0]
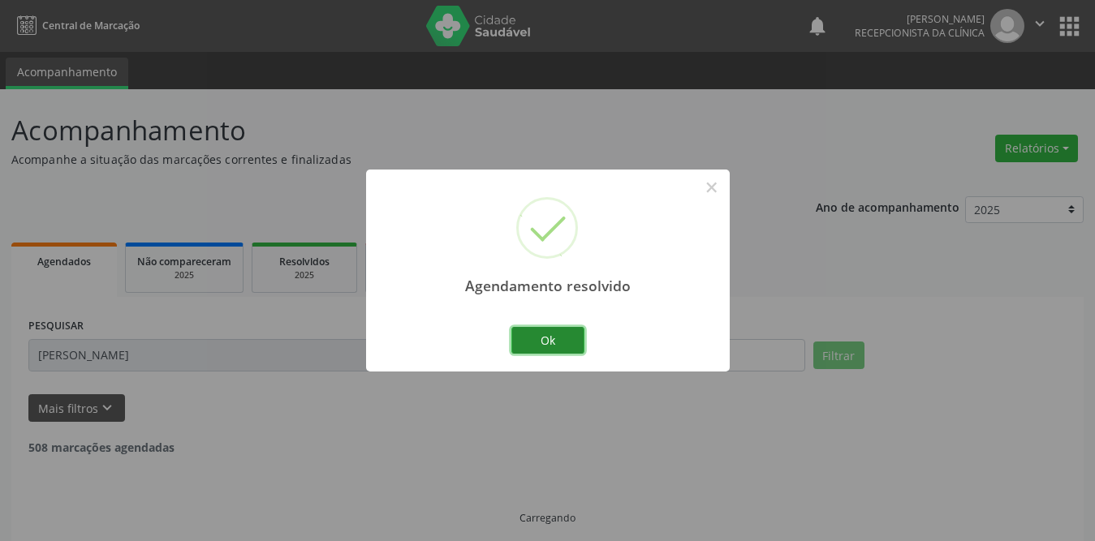
click at [568, 340] on button "Ok" at bounding box center [547, 341] width 73 height 28
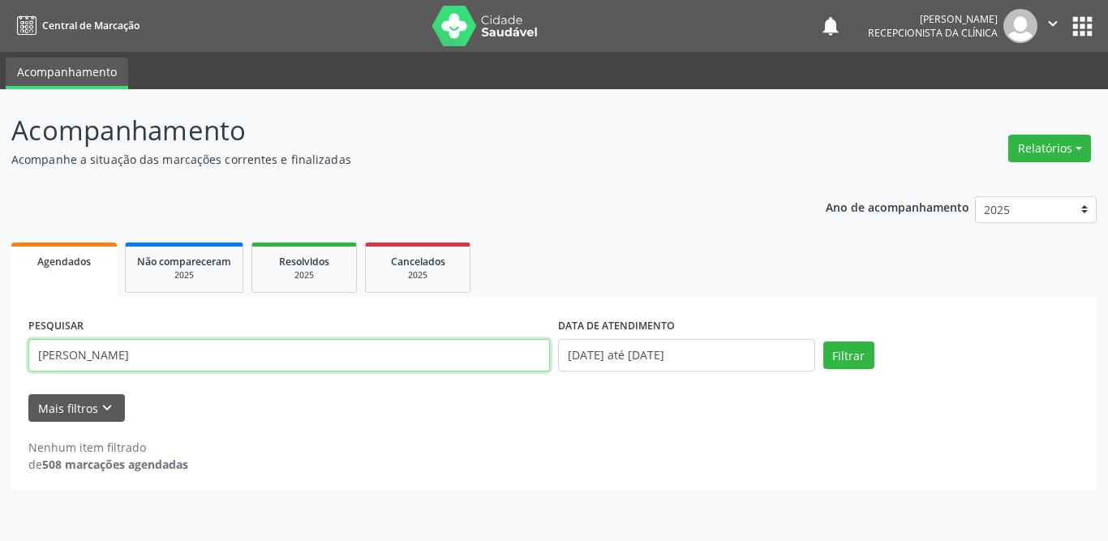
drag, startPoint x: 171, startPoint y: 364, endPoint x: 0, endPoint y: 367, distance: 171.2
click at [0, 367] on div "Acompanhamento Acompanhe a situação das marcações correntes e finalizadas Relat…" at bounding box center [554, 315] width 1108 height 452
click at [130, 354] on input "text" at bounding box center [289, 355] width 522 height 32
type input "sterfani"
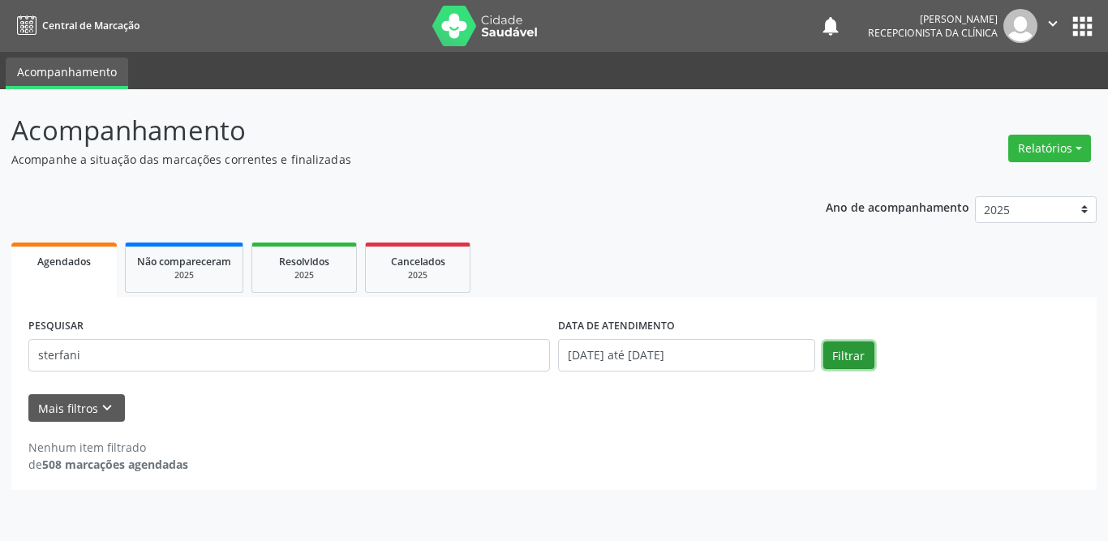
click at [854, 362] on button "Filtrar" at bounding box center [849, 356] width 51 height 28
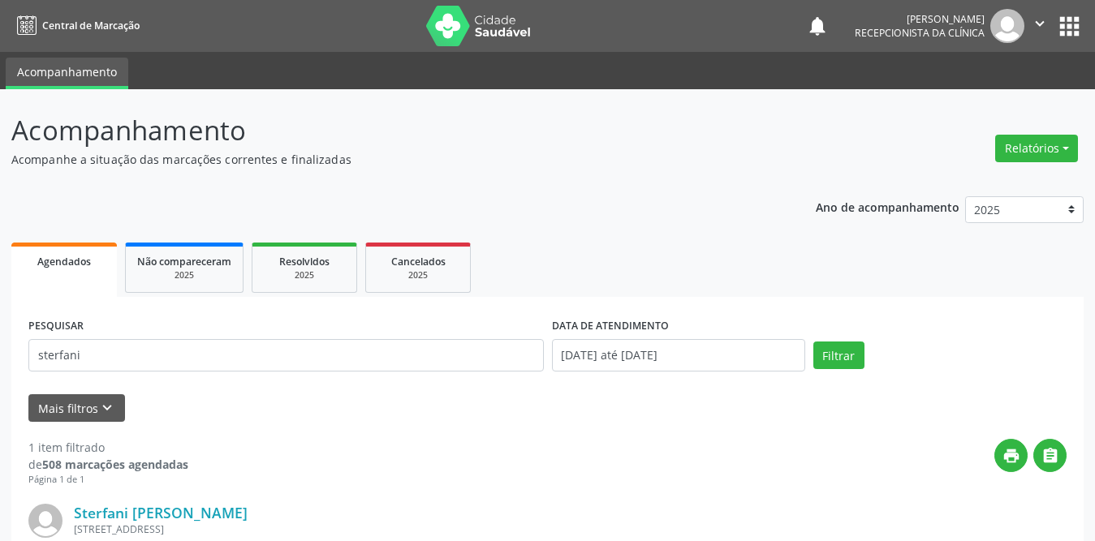
scroll to position [193, 0]
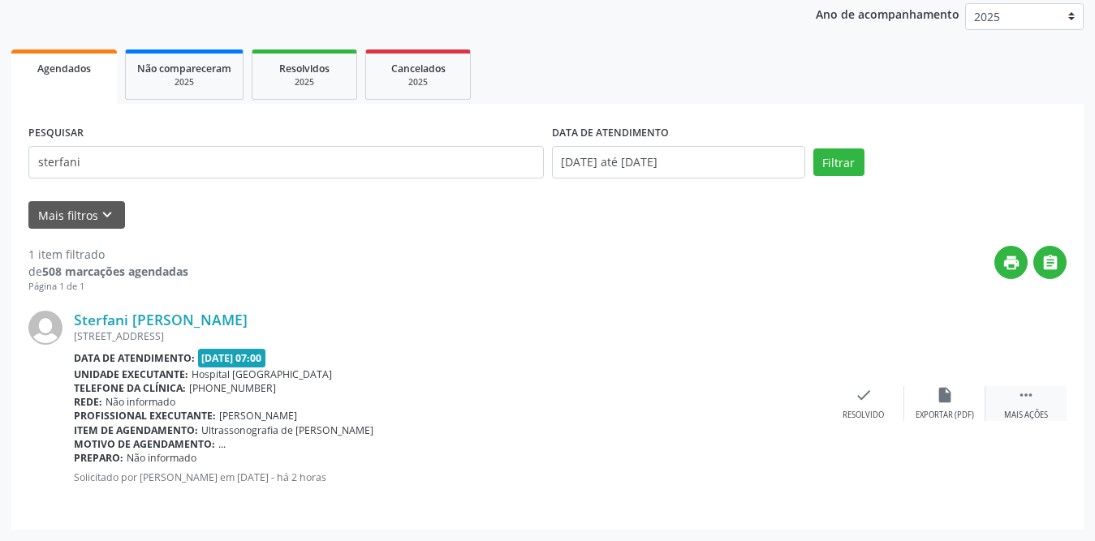
click at [1025, 393] on icon "" at bounding box center [1026, 395] width 18 height 18
click at [784, 398] on icon "print" at bounding box center [782, 395] width 18 height 18
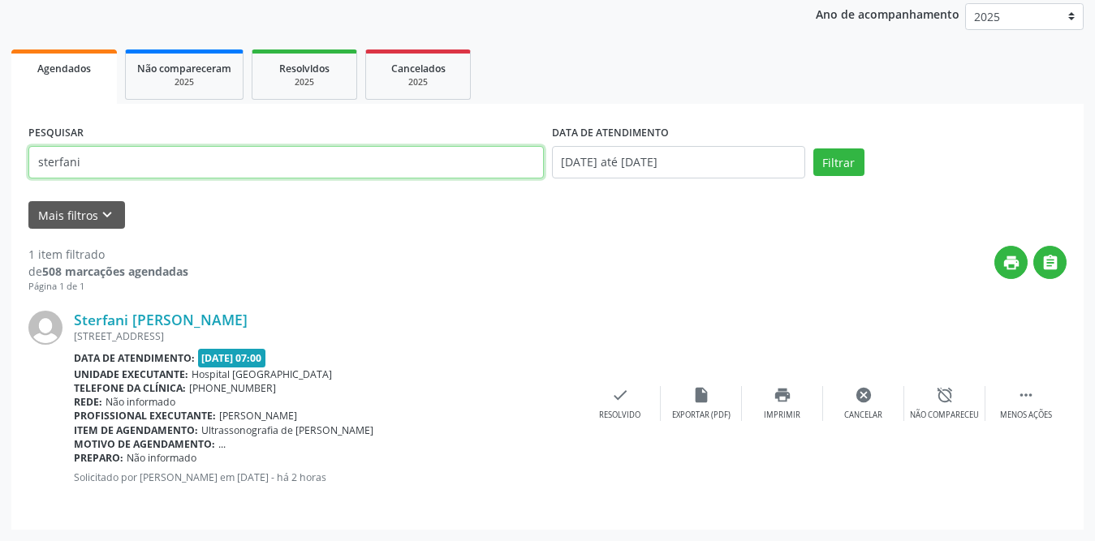
drag, startPoint x: 97, startPoint y: 161, endPoint x: 1, endPoint y: 161, distance: 96.6
click at [1, 161] on div "Acompanhamento Acompanhe a situação das marcações correntes e finalizadas Relat…" at bounding box center [547, 218] width 1095 height 645
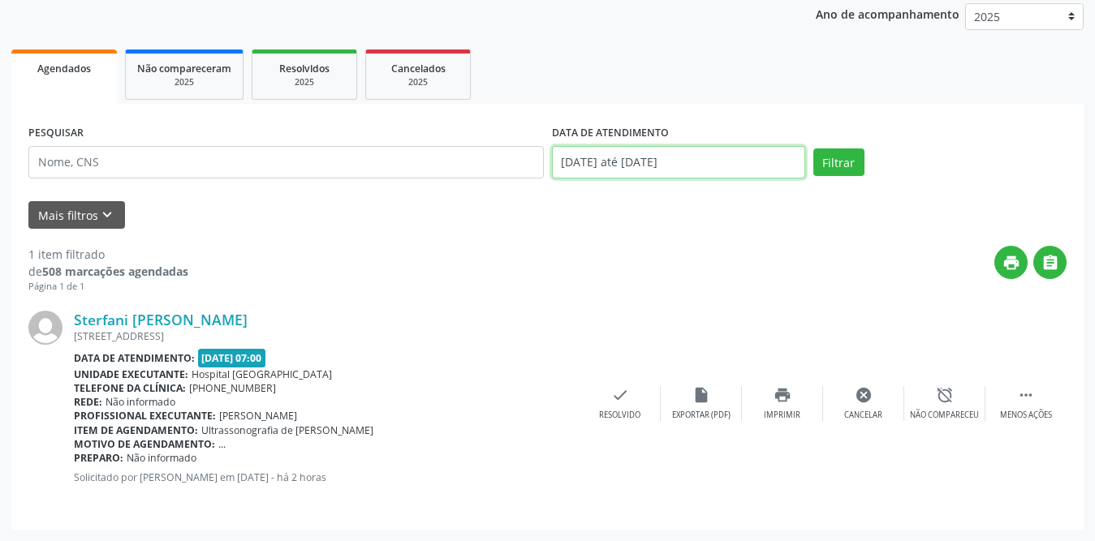
click at [598, 169] on body "Central de Marcação notifications [PERSON_NAME] Recepcionista da clínica  Conf…" at bounding box center [547, 77] width 1095 height 541
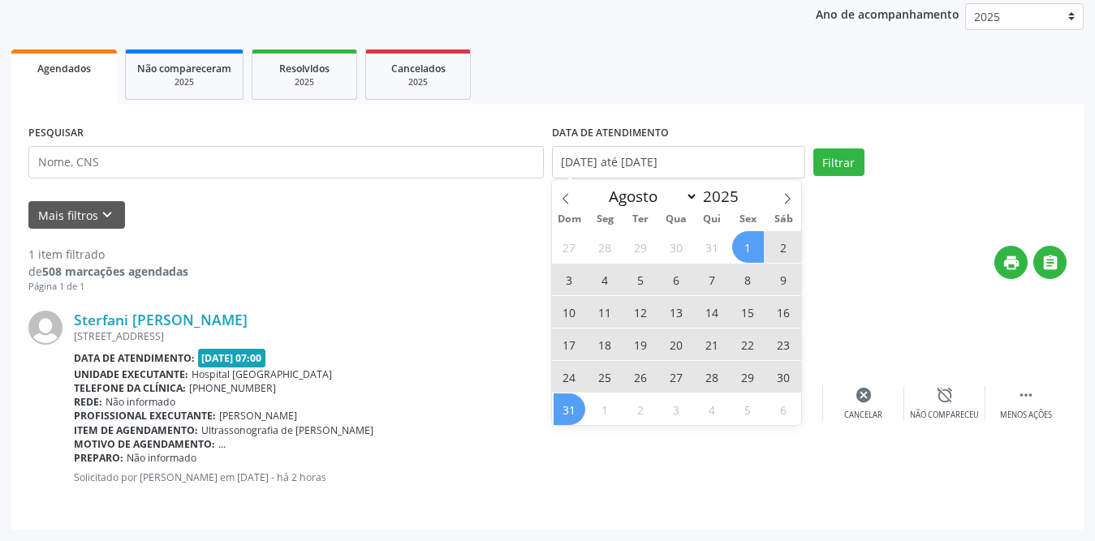
click at [714, 377] on span "28" at bounding box center [712, 377] width 32 height 32
type input "[DATE]"
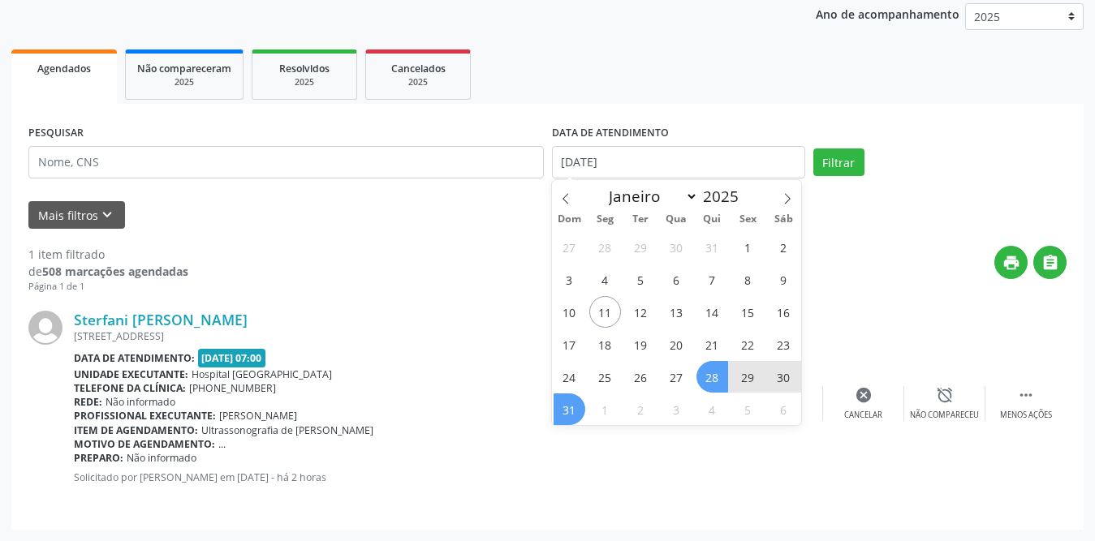
click at [564, 408] on span "31" at bounding box center [569, 410] width 32 height 32
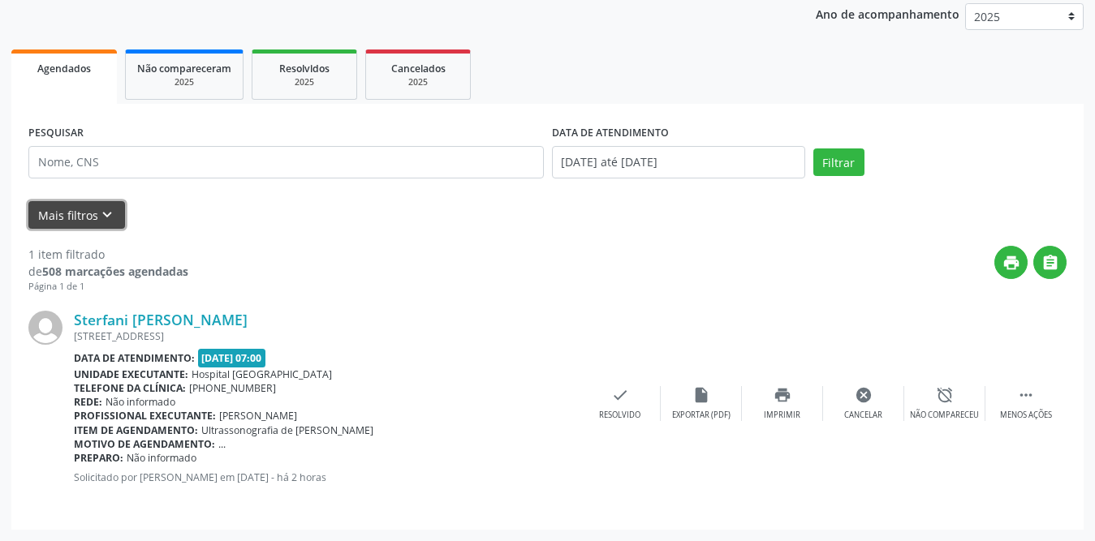
click at [82, 223] on button "Mais filtros keyboard_arrow_down" at bounding box center [76, 215] width 97 height 28
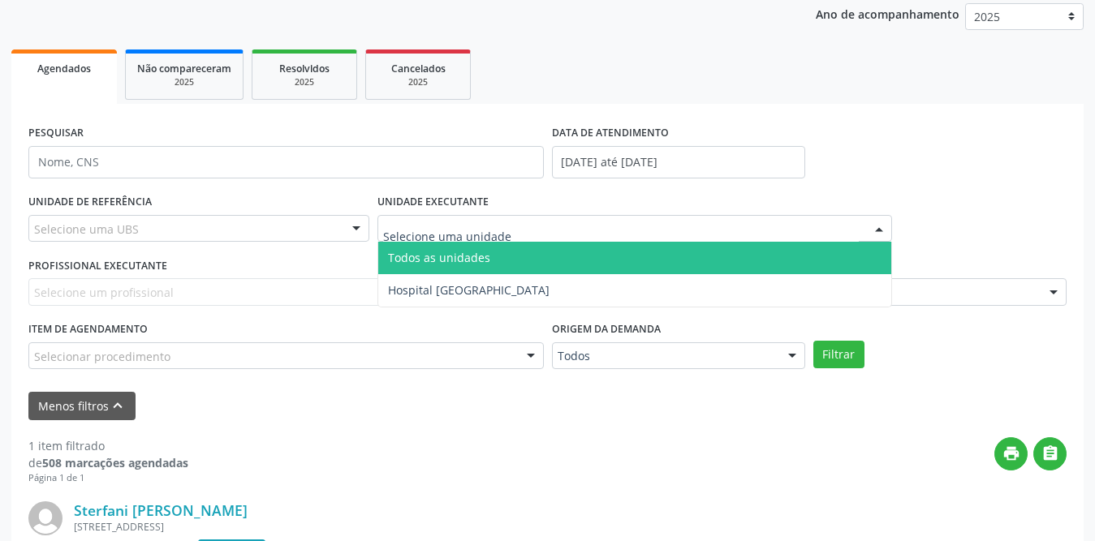
click at [452, 217] on div at bounding box center [634, 229] width 515 height 28
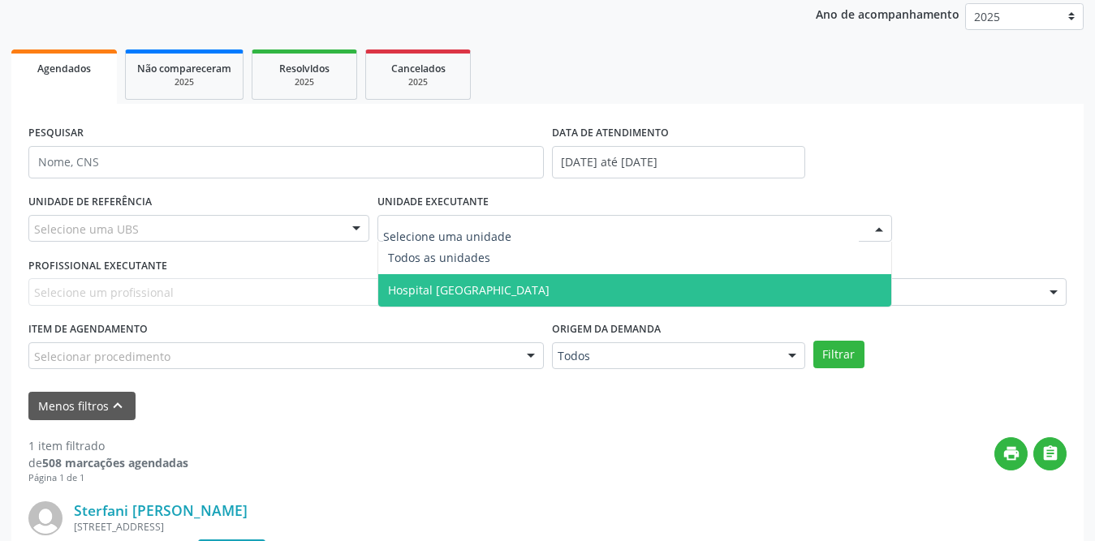
click at [438, 286] on span "Hospital [GEOGRAPHIC_DATA]" at bounding box center [468, 289] width 161 height 15
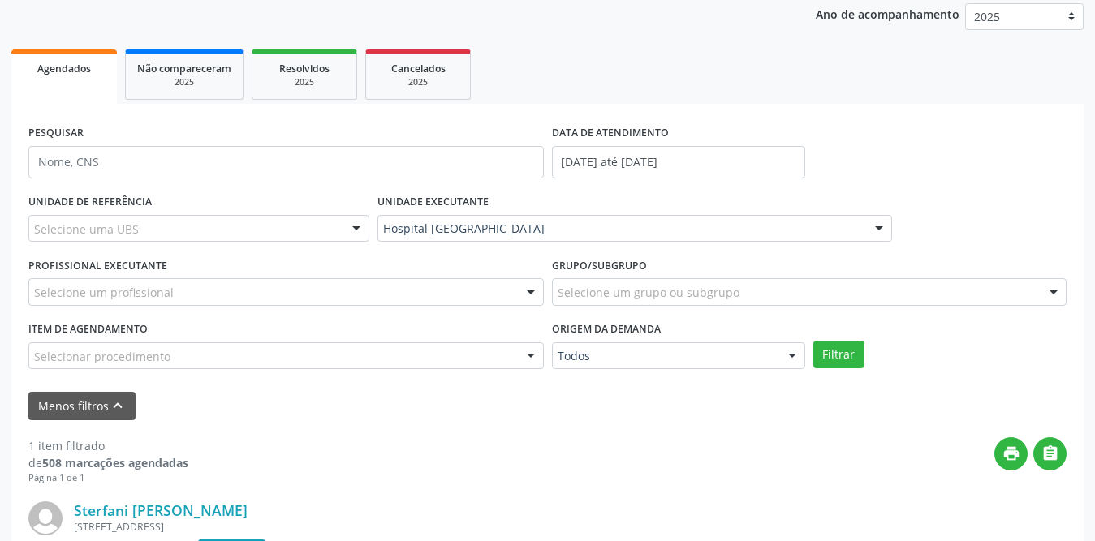
click at [157, 233] on div "Selecione uma UBS" at bounding box center [198, 229] width 341 height 28
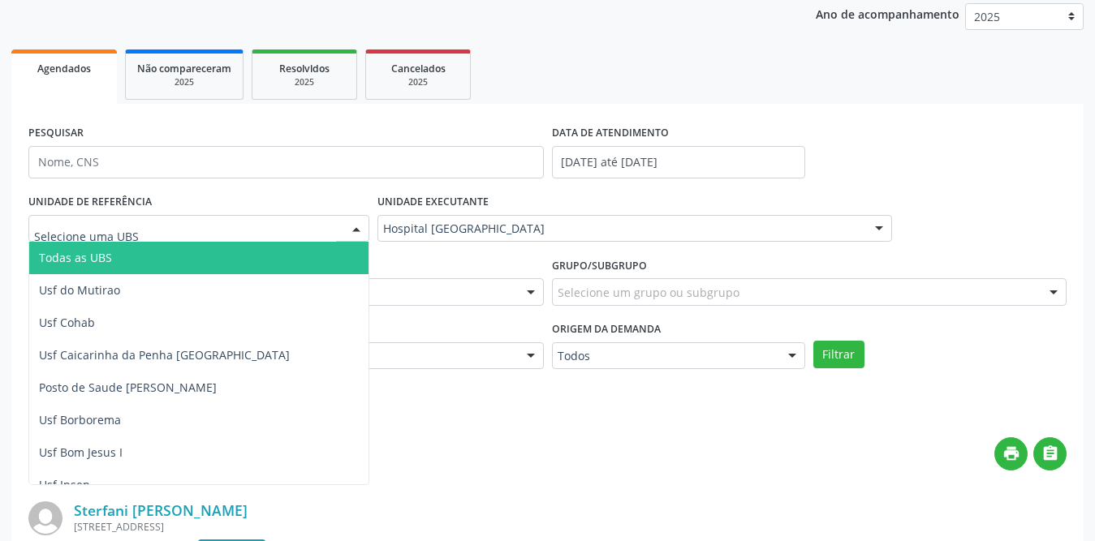
click at [153, 256] on span "Todas as UBS" at bounding box center [228, 258] width 398 height 32
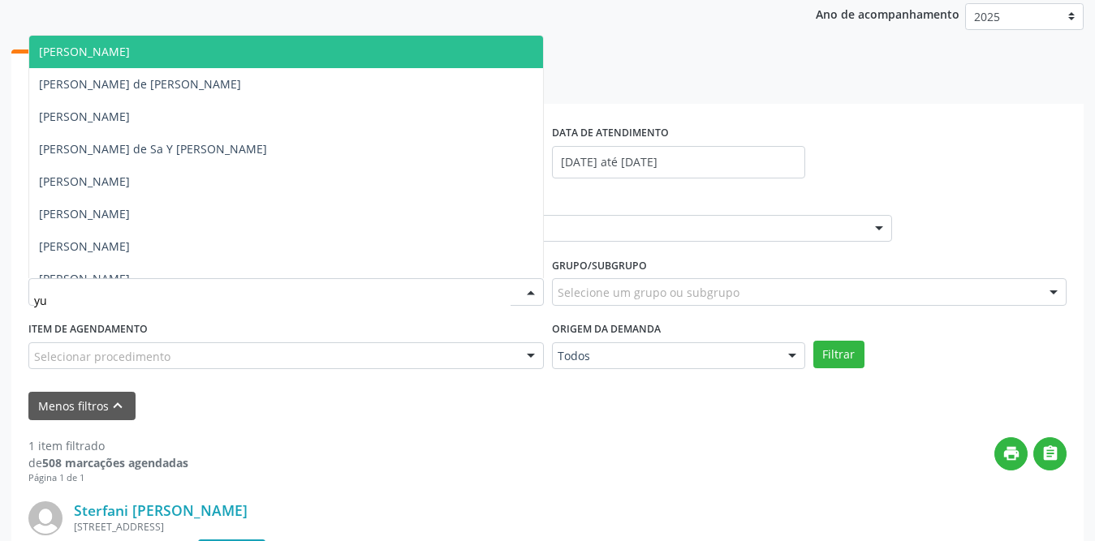
type input "yur"
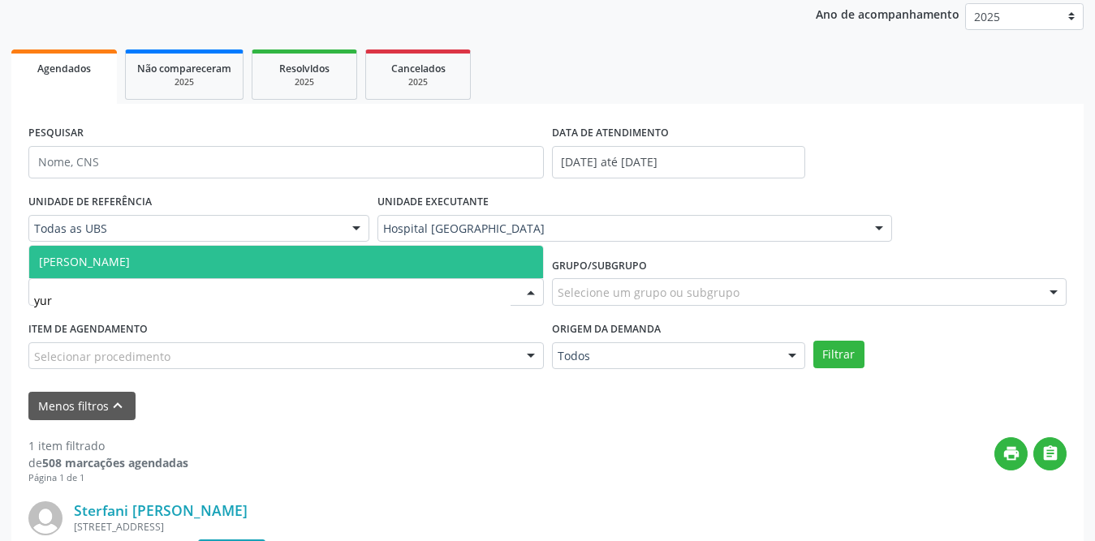
click at [160, 268] on span "[PERSON_NAME]" at bounding box center [286, 262] width 514 height 32
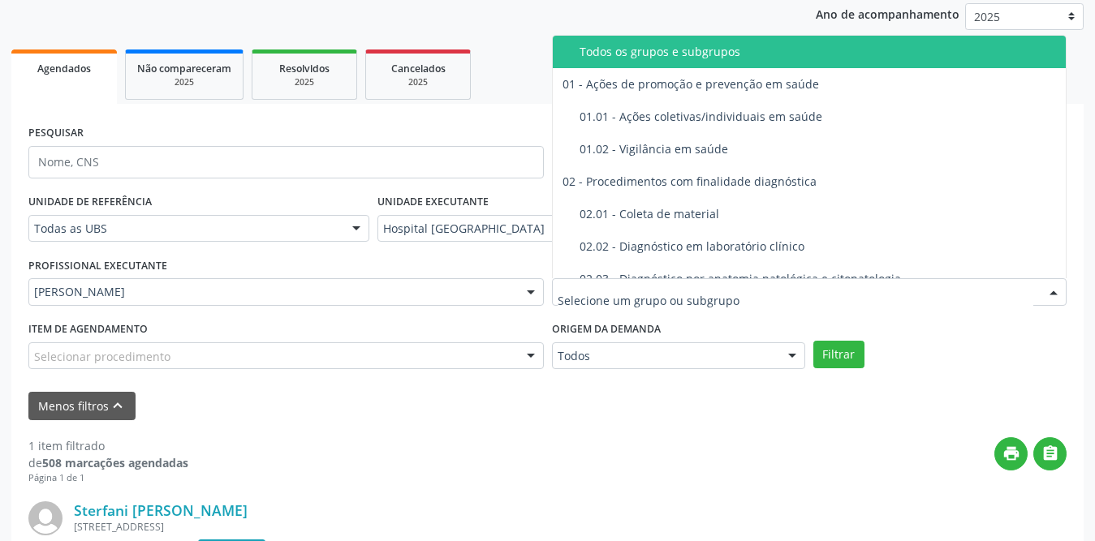
click at [652, 298] on input "text" at bounding box center [795, 300] width 476 height 32
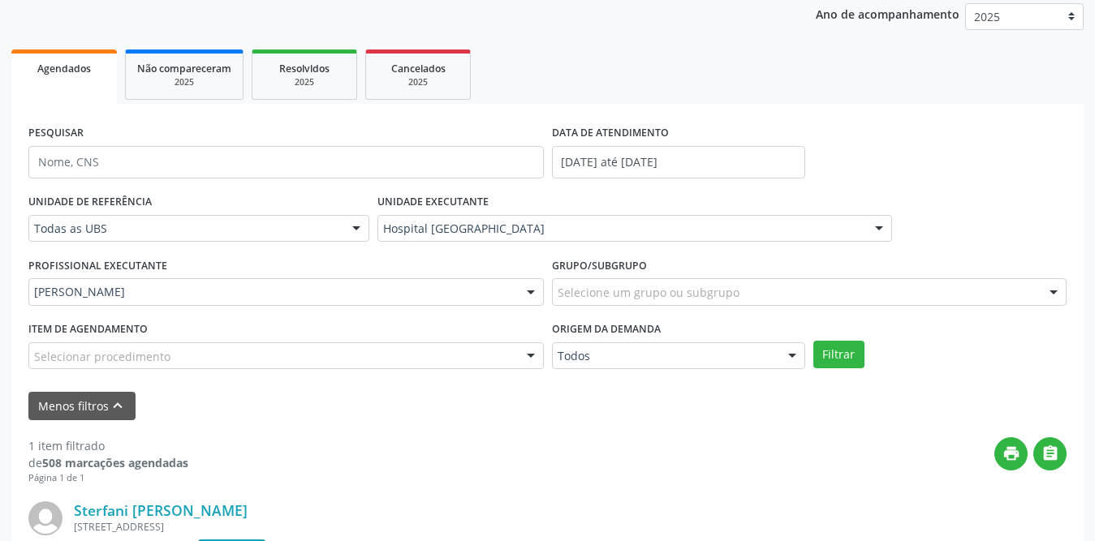
click at [1043, 335] on div "UNIDADE DE REFERÊNCIA Todas as UBS Todas as UBS Usf do Mutirao Usf Cohab Usf Ca…" at bounding box center [547, 285] width 1046 height 191
click at [848, 355] on button "Filtrar" at bounding box center [838, 355] width 51 height 28
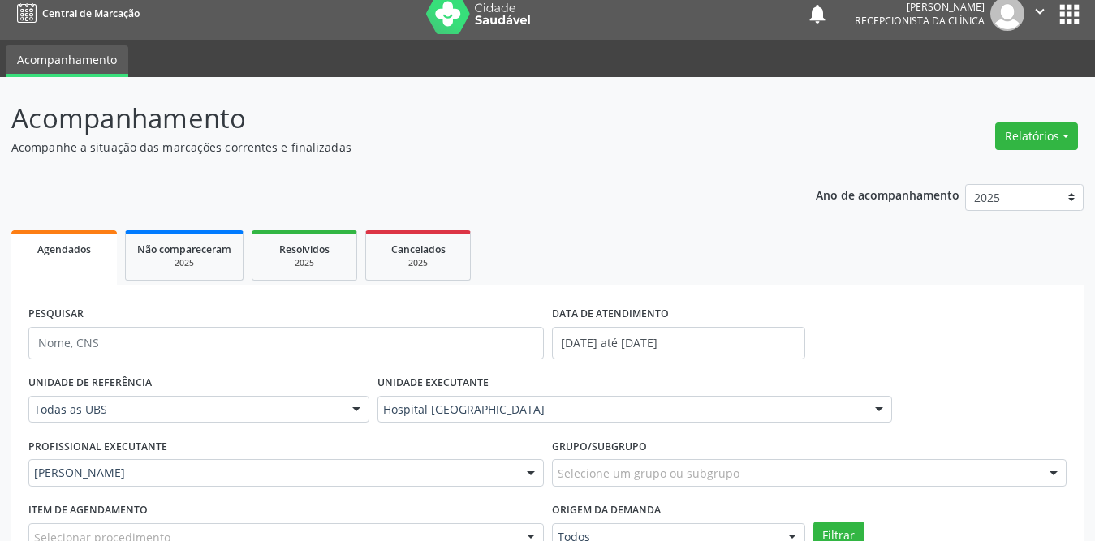
scroll to position [256, 0]
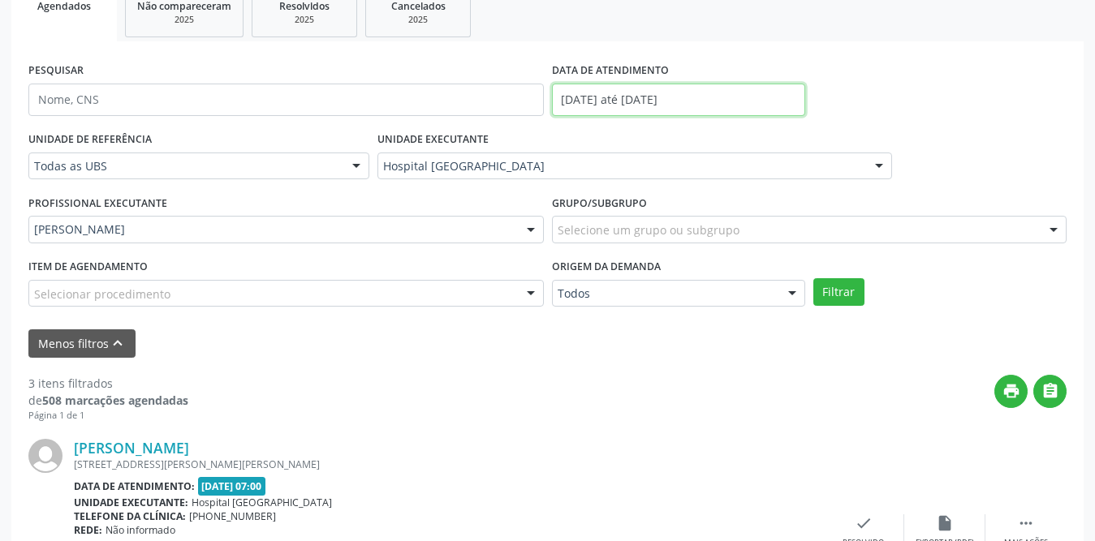
click at [642, 106] on input "[DATE] até [DATE]" at bounding box center [678, 100] width 253 height 32
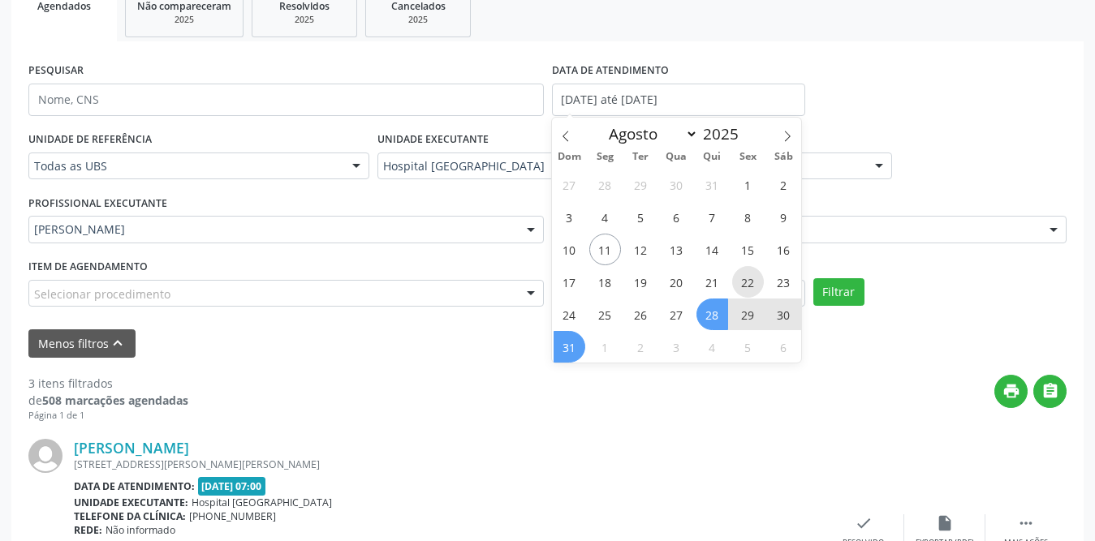
click at [738, 282] on span "22" at bounding box center [748, 282] width 32 height 32
type input "[DATE]"
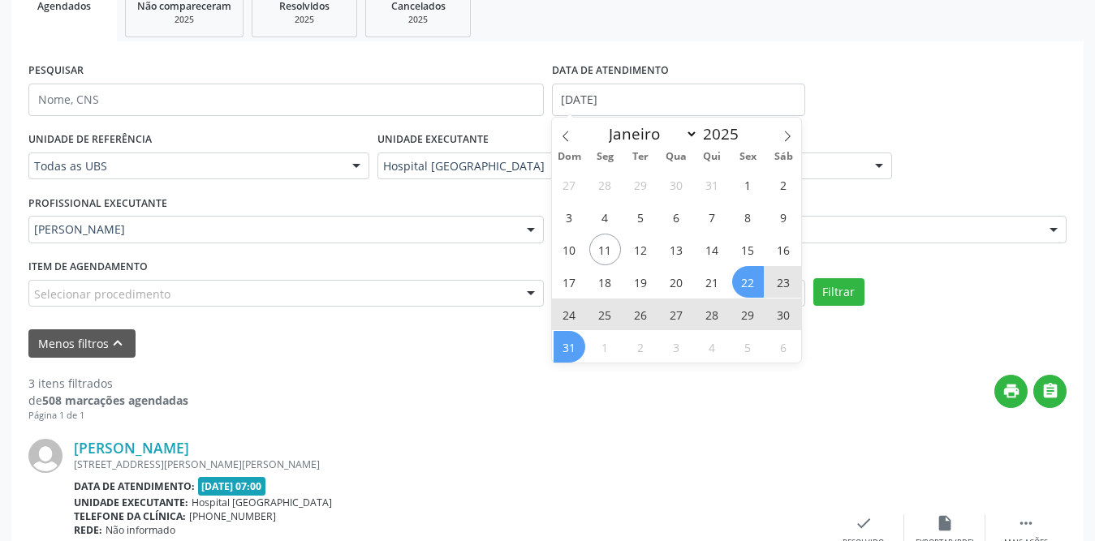
click at [579, 345] on span "31" at bounding box center [569, 347] width 32 height 32
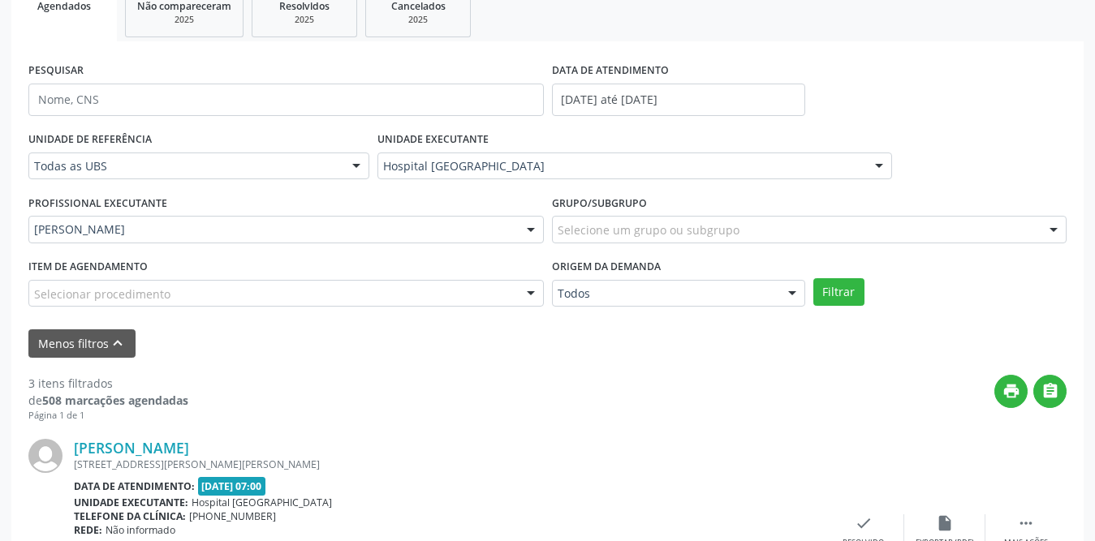
click at [768, 415] on div "print " at bounding box center [627, 399] width 878 height 48
click at [833, 294] on button "Filtrar" at bounding box center [838, 292] width 51 height 28
click at [866, 386] on div "print " at bounding box center [627, 399] width 878 height 48
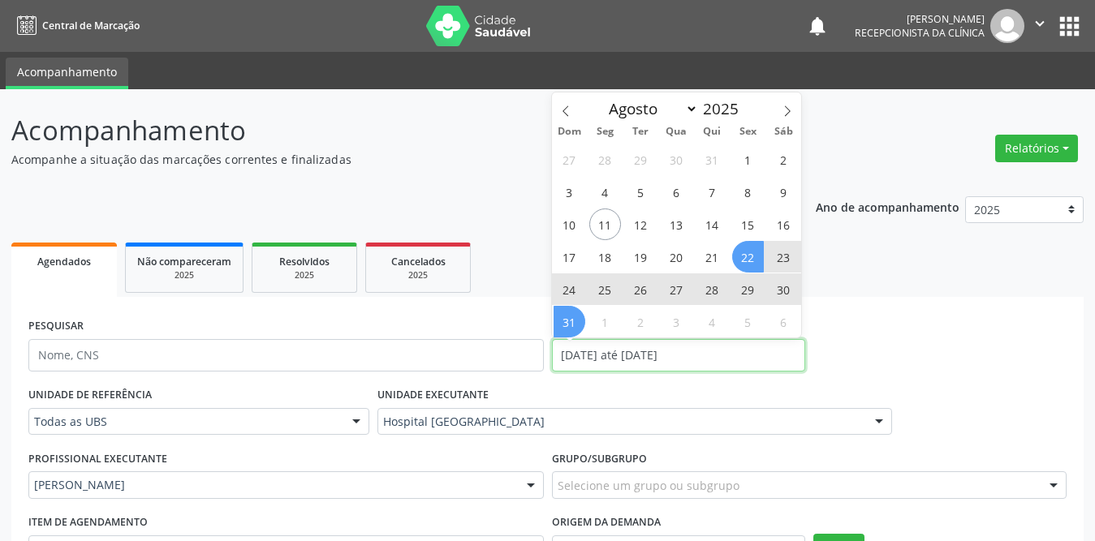
click at [656, 359] on input "[DATE] até [DATE]" at bounding box center [678, 355] width 253 height 32
click at [745, 161] on span "1" at bounding box center [748, 160] width 32 height 32
type input "[DATE]"
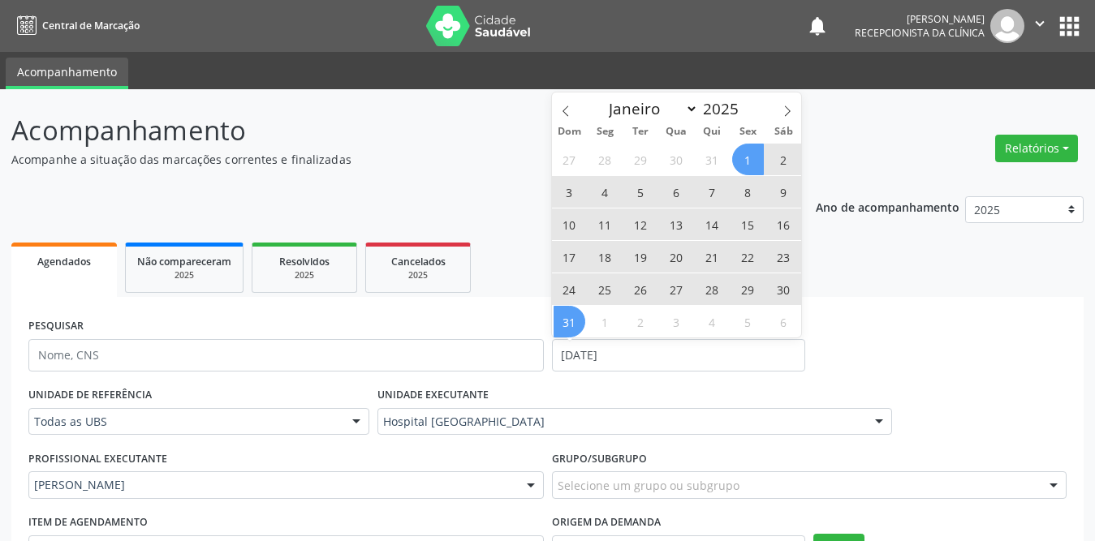
drag, startPoint x: 570, startPoint y: 318, endPoint x: 938, endPoint y: 368, distance: 371.0
click at [570, 319] on span "31" at bounding box center [569, 322] width 32 height 32
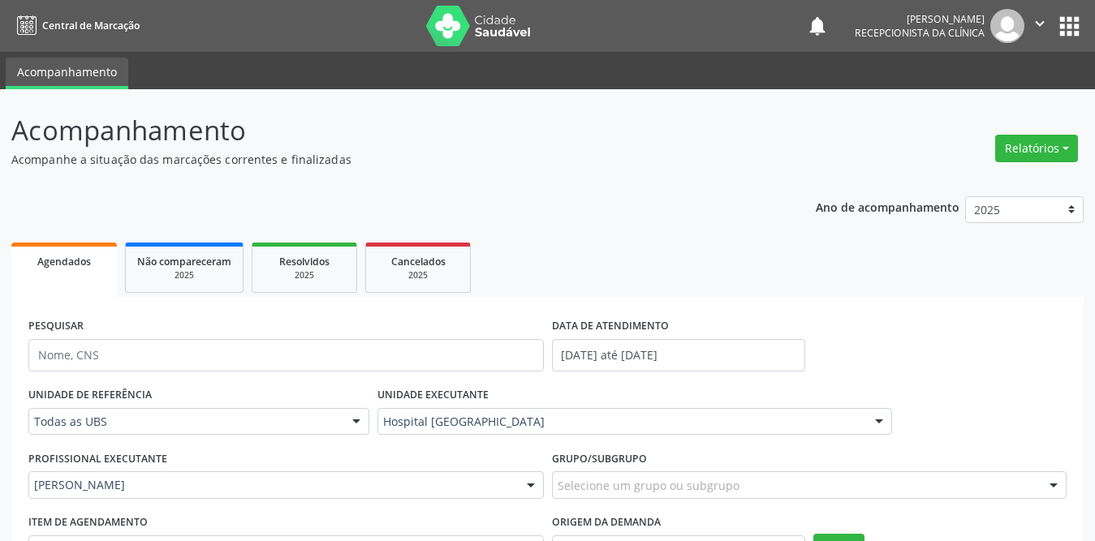
click at [940, 350] on div "PESQUISAR DATA DE ATENDIMENTO [DATE] até [DATE]" at bounding box center [547, 348] width 1046 height 69
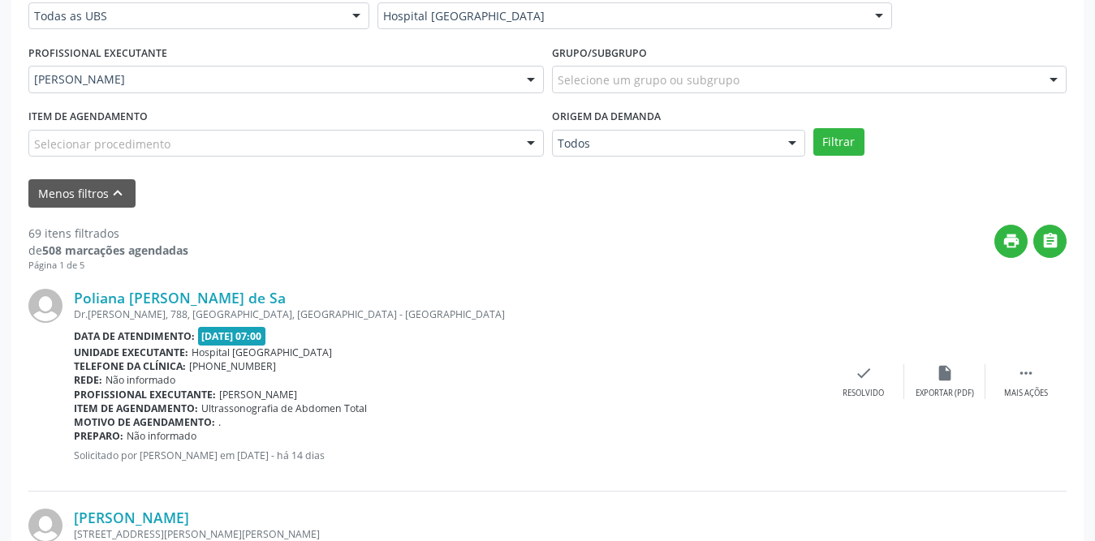
scroll to position [487, 0]
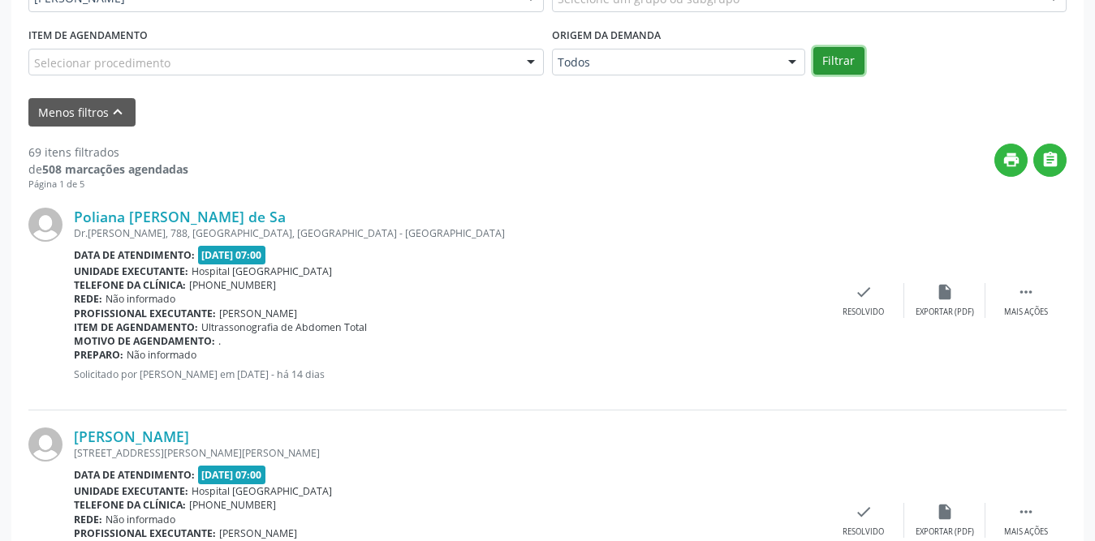
click at [835, 63] on button "Filtrar" at bounding box center [838, 61] width 51 height 28
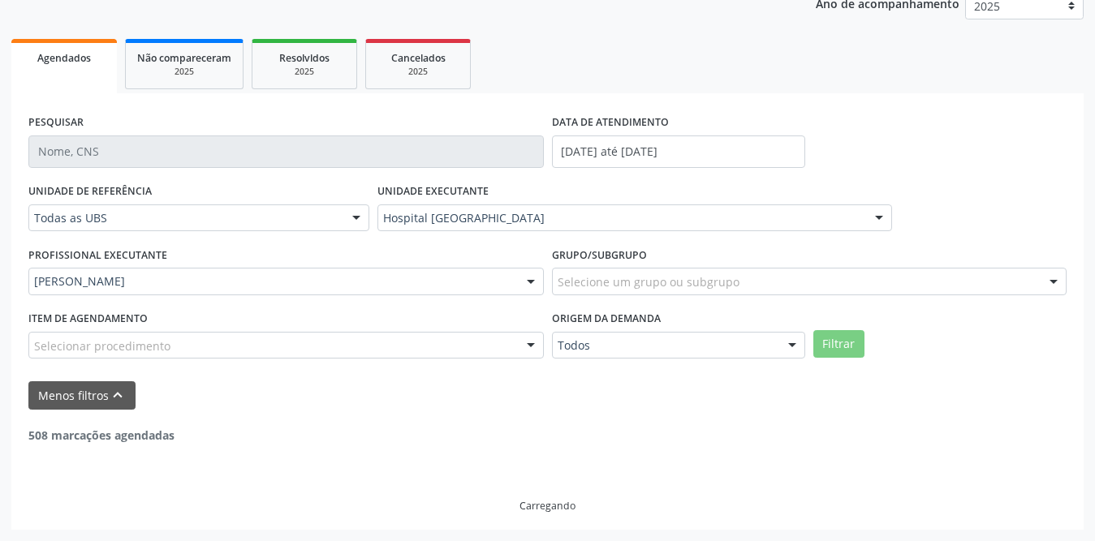
scroll to position [204, 0]
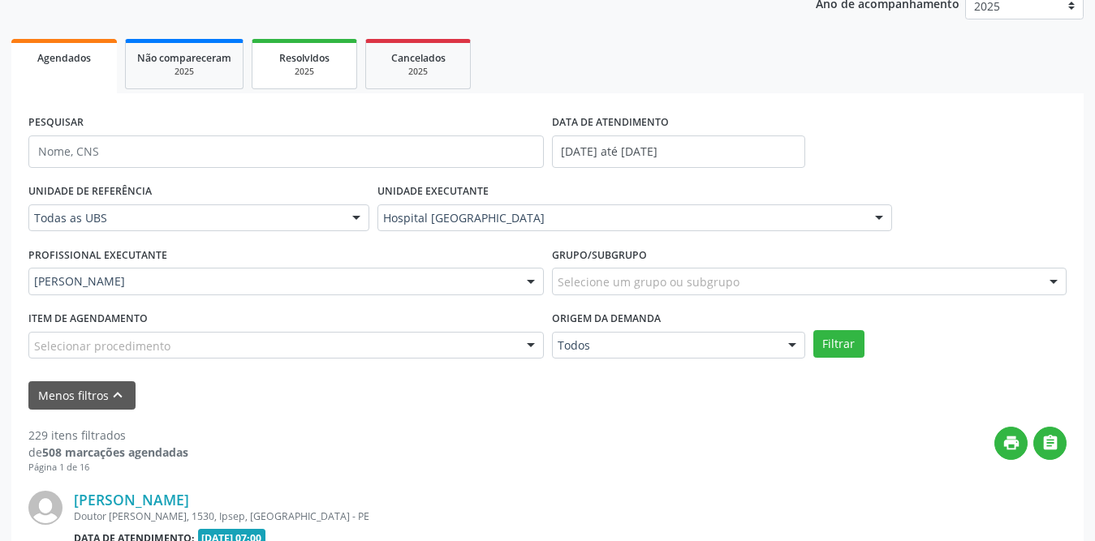
click at [315, 73] on div "2025" at bounding box center [304, 72] width 81 height 12
select select "7"
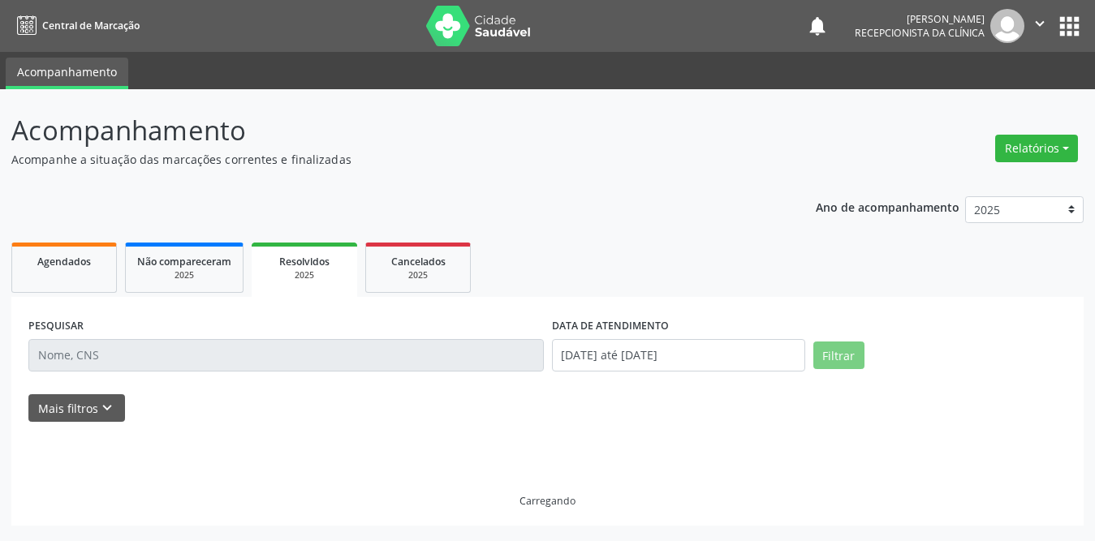
scroll to position [0, 0]
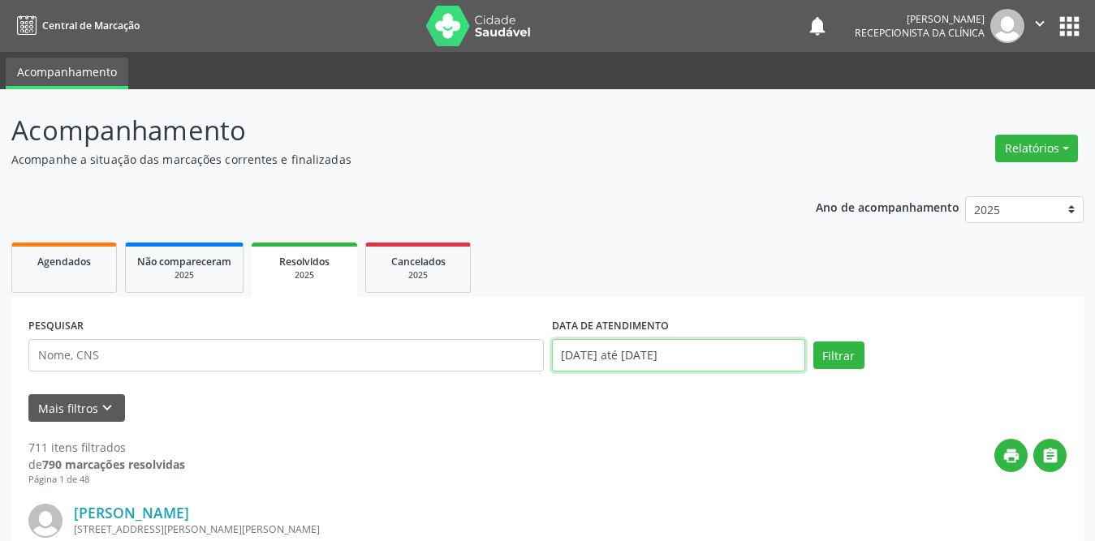
click at [656, 349] on input "[DATE] até [DATE]" at bounding box center [678, 355] width 253 height 32
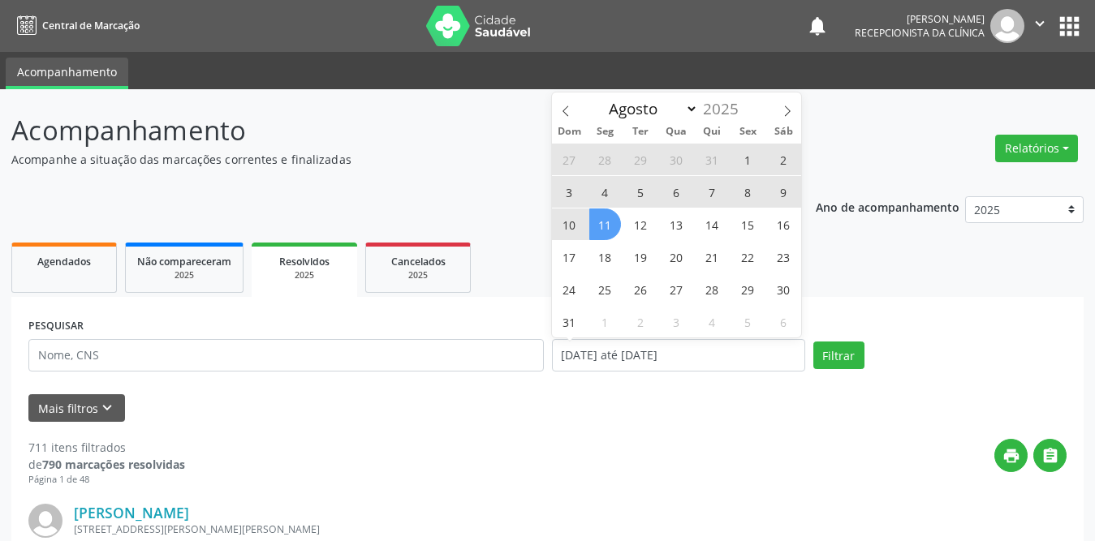
click at [745, 157] on span "1" at bounding box center [748, 160] width 32 height 32
type input "[DATE]"
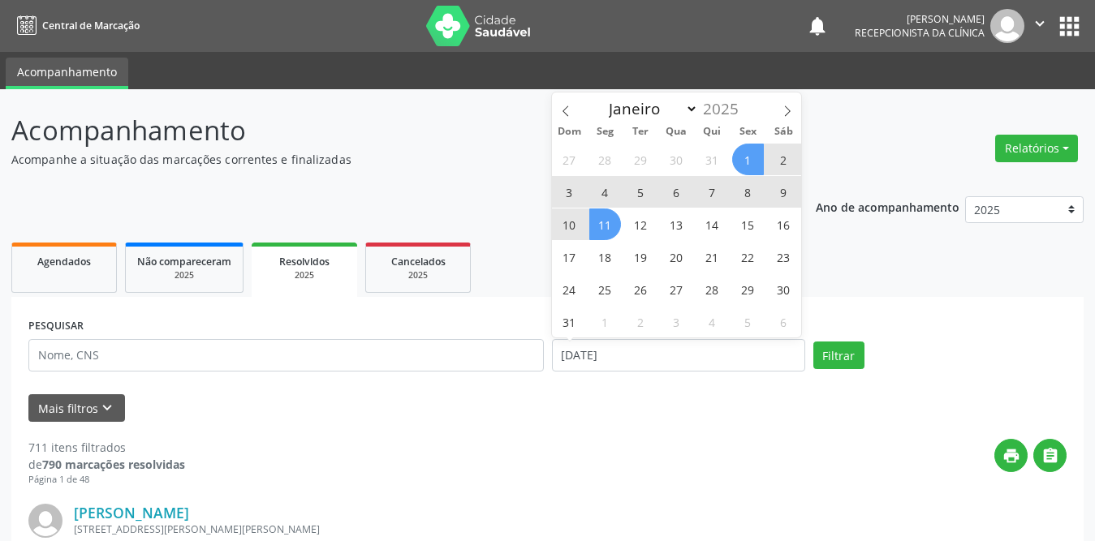
click at [596, 233] on span "11" at bounding box center [605, 225] width 32 height 32
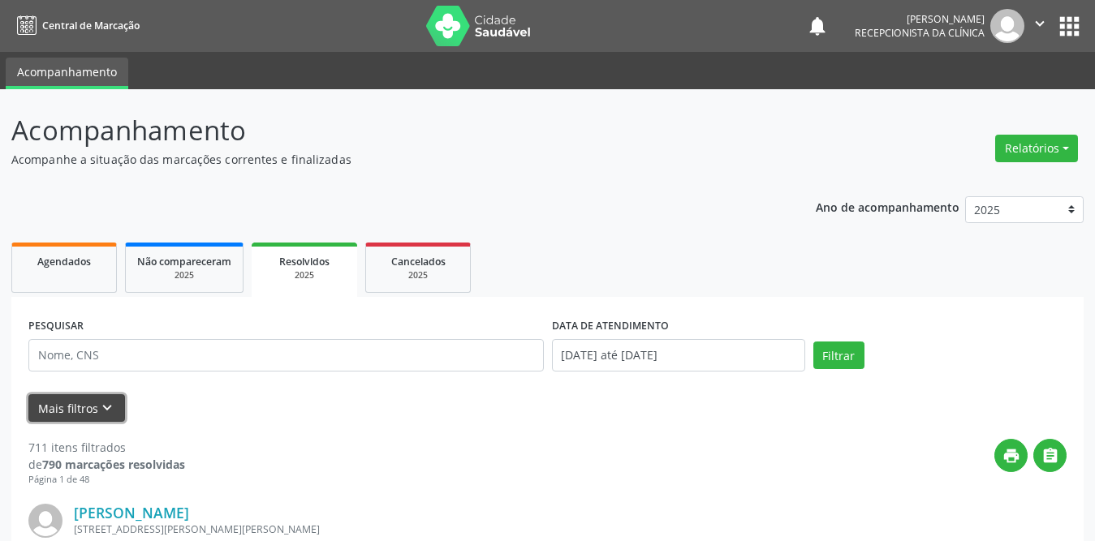
click at [86, 407] on button "Mais filtros keyboard_arrow_down" at bounding box center [76, 408] width 97 height 28
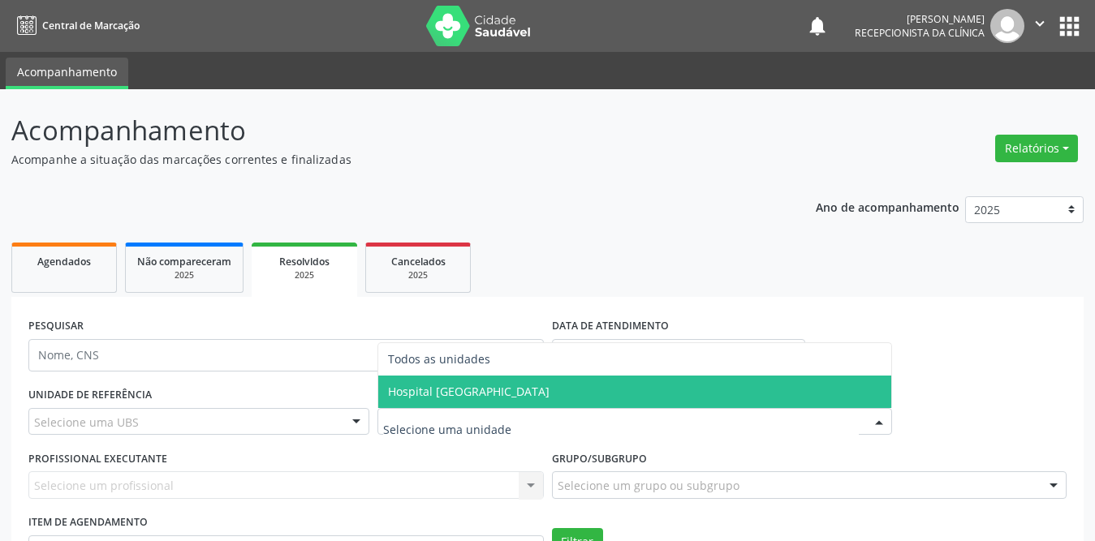
click at [461, 388] on span "Hospital [GEOGRAPHIC_DATA]" at bounding box center [468, 391] width 161 height 15
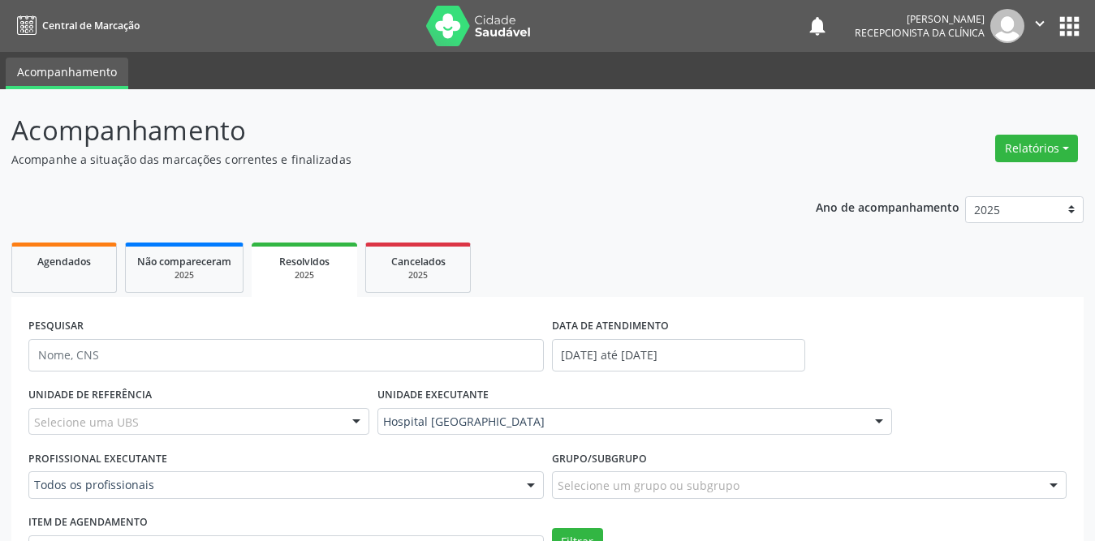
scroll to position [243, 0]
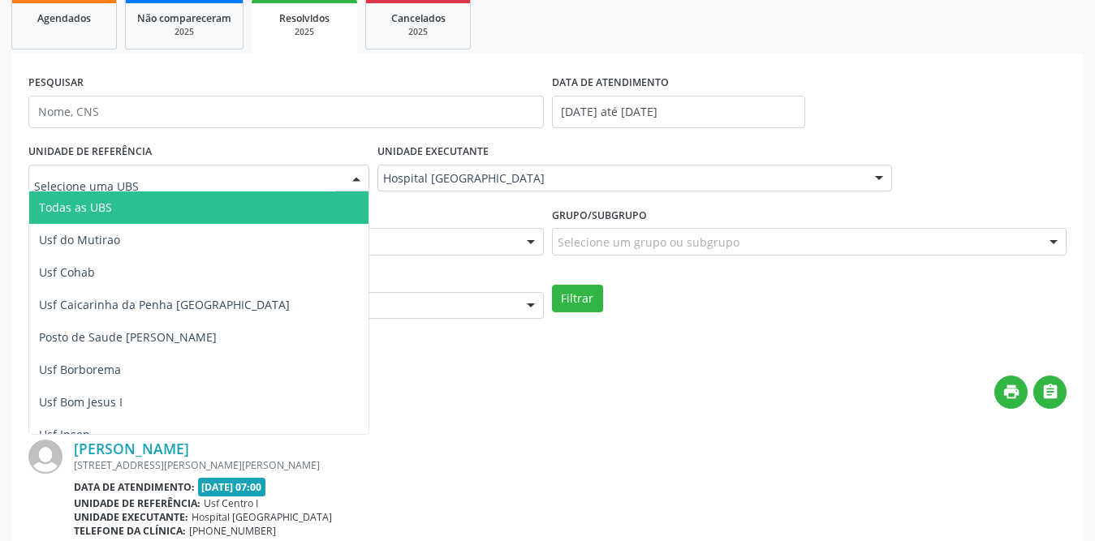
click at [222, 189] on div at bounding box center [198, 179] width 341 height 28
click at [217, 204] on span "Todas as UBS" at bounding box center [228, 207] width 398 height 32
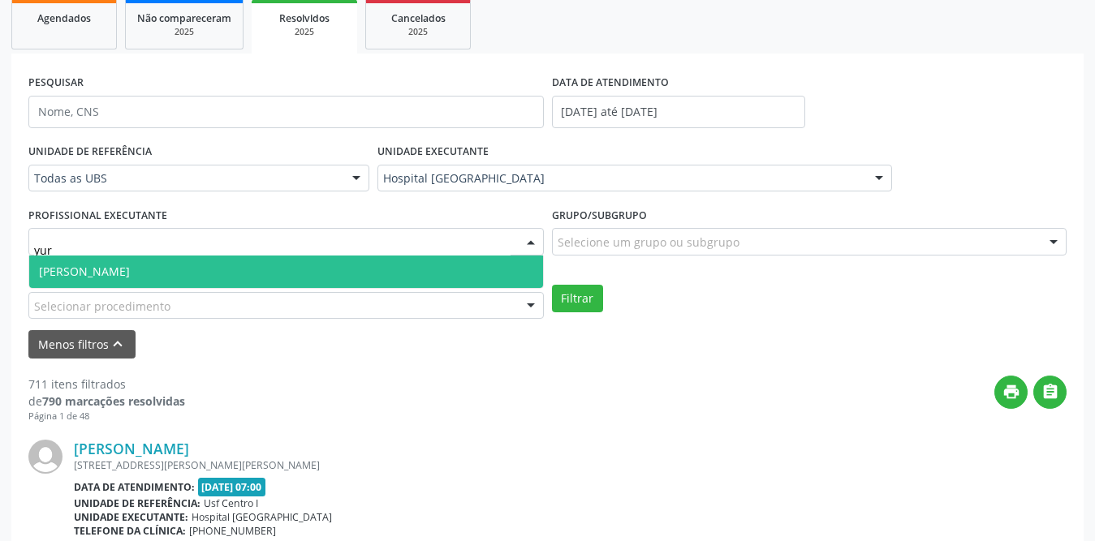
type input "[PERSON_NAME]"
click at [315, 265] on span "[PERSON_NAME]" at bounding box center [286, 272] width 514 height 32
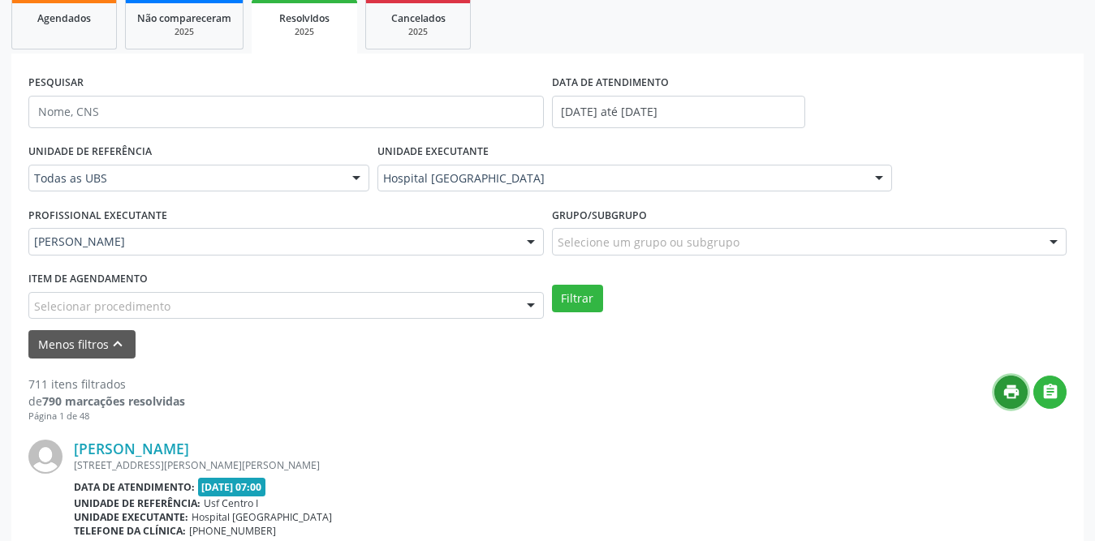
click at [1012, 391] on icon "print" at bounding box center [1011, 392] width 18 height 18
click at [566, 298] on button "Filtrar" at bounding box center [577, 299] width 51 height 28
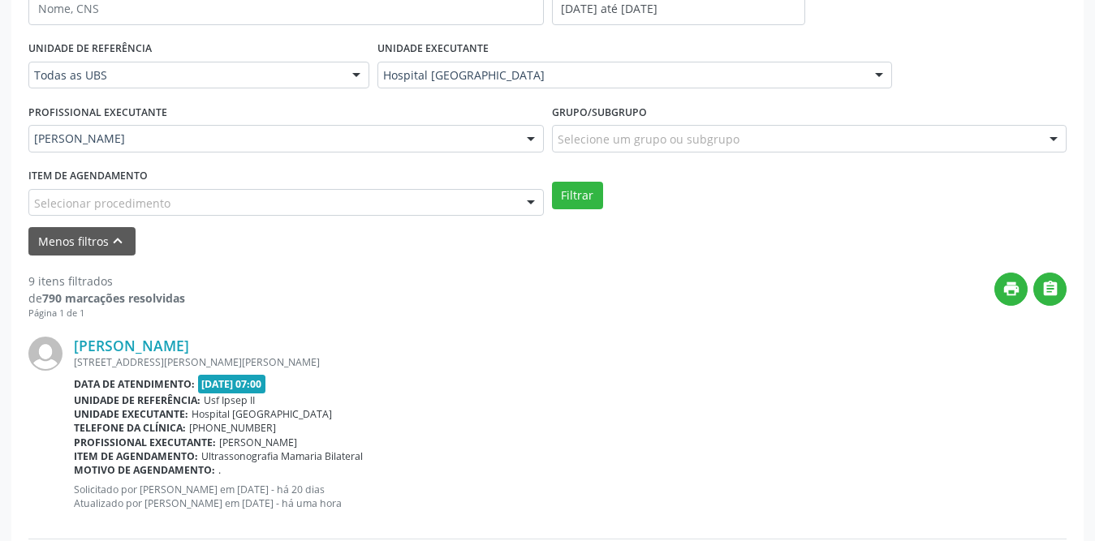
scroll to position [103, 0]
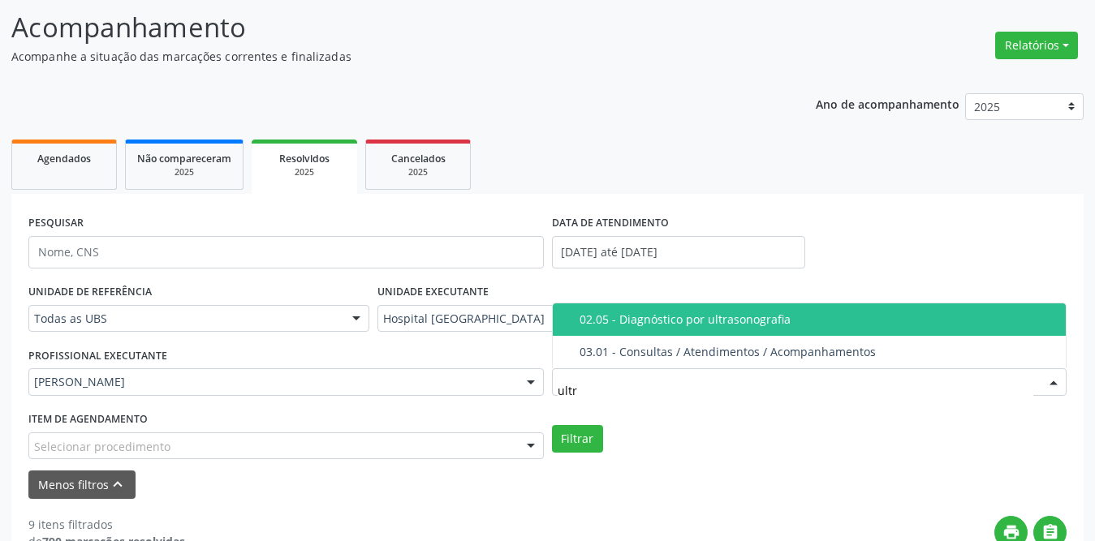
type input "ultra"
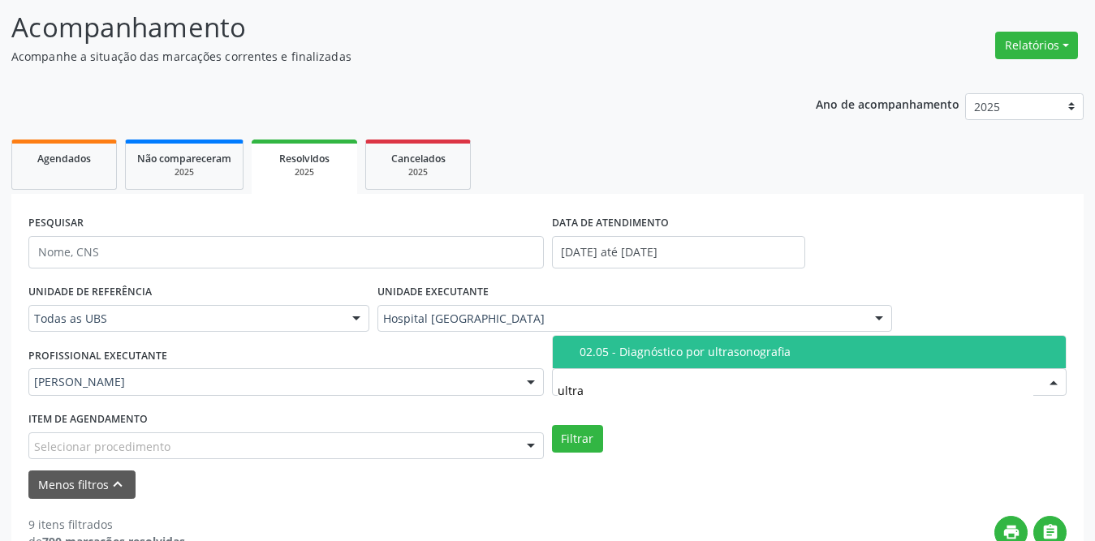
click at [679, 349] on div "02.05 - Diagnóstico por ultrasonografia" at bounding box center [817, 352] width 477 height 13
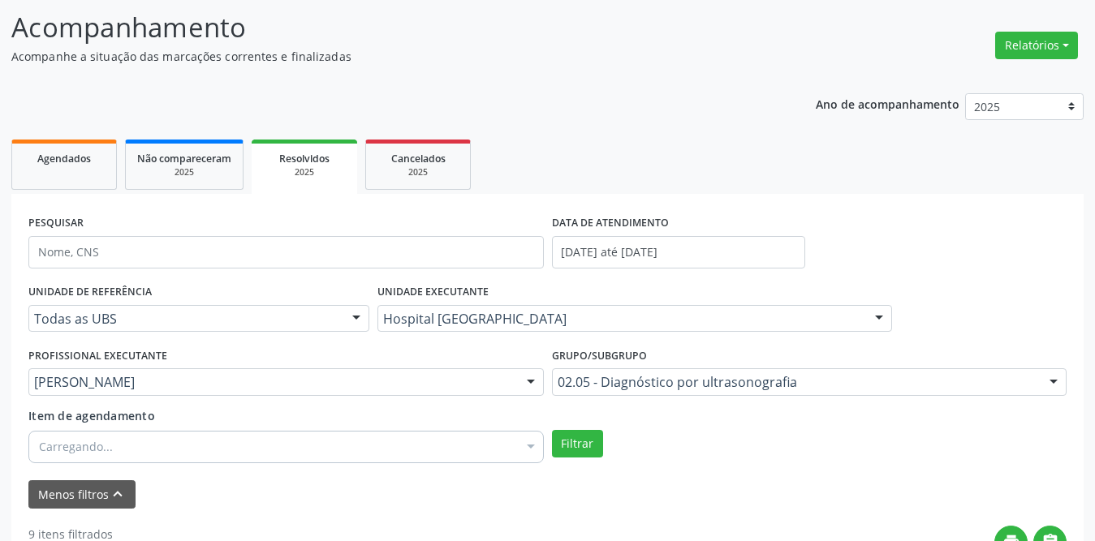
click at [638, 490] on div "Menos filtros keyboard_arrow_up" at bounding box center [547, 494] width 1046 height 28
click at [230, 435] on div "Selecionar procedimentos" at bounding box center [285, 447] width 515 height 32
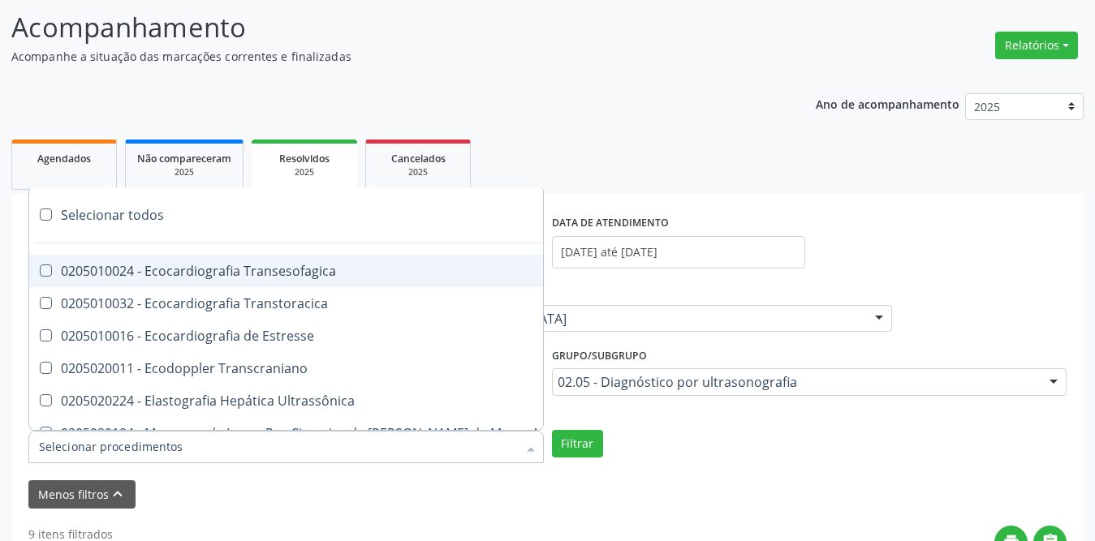
click at [227, 443] on input "Item de agendamento" at bounding box center [278, 447] width 478 height 32
click at [709, 460] on div "UNIDADE DE REFERÊNCIA Todas as UBS Todas as UBS Usf do Mutirao Usf Cohab Usf Ca…" at bounding box center [547, 374] width 1046 height 189
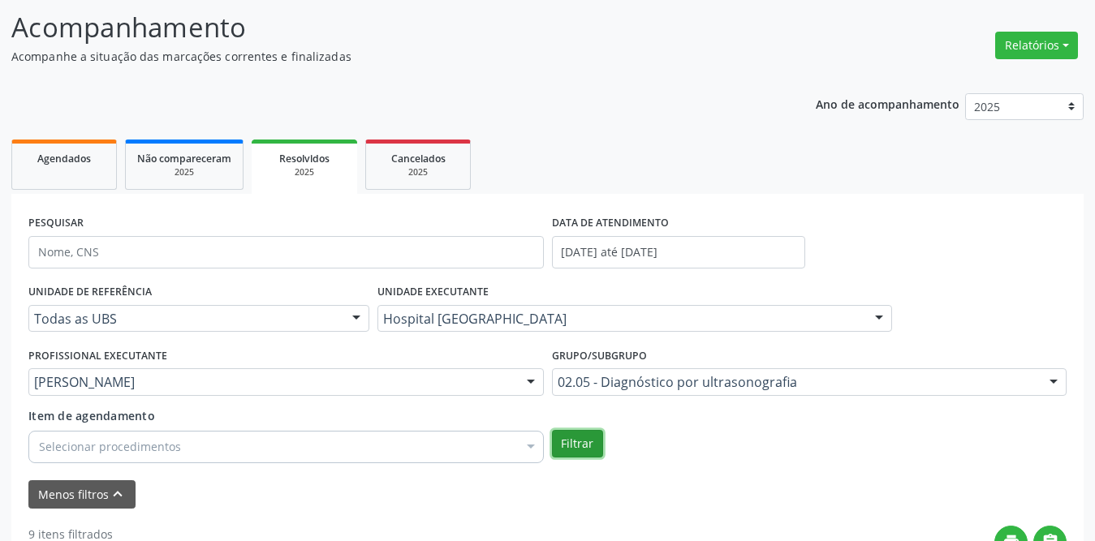
click at [587, 443] on button "Filtrar" at bounding box center [577, 444] width 51 height 28
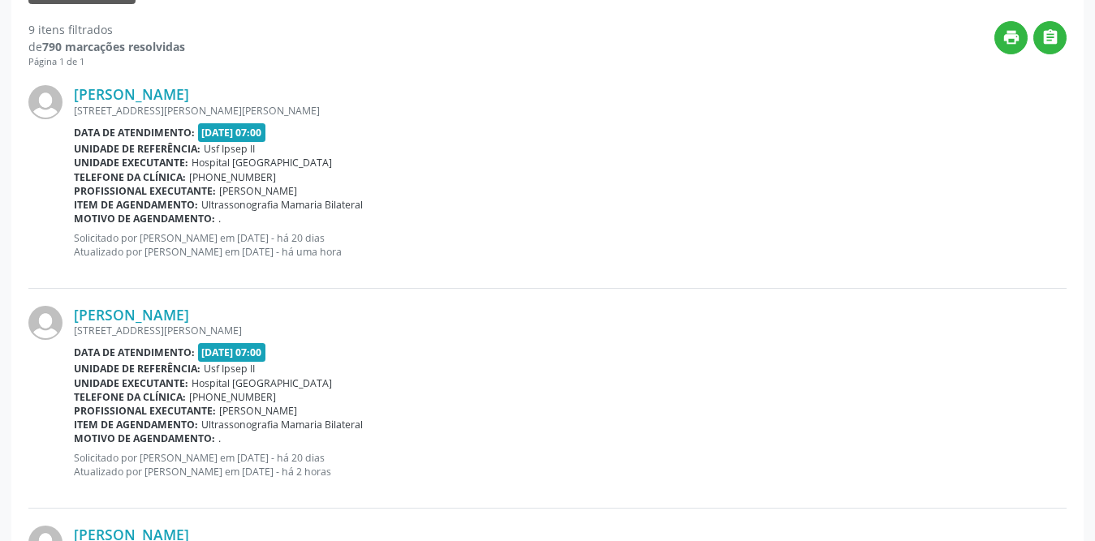
scroll to position [364, 0]
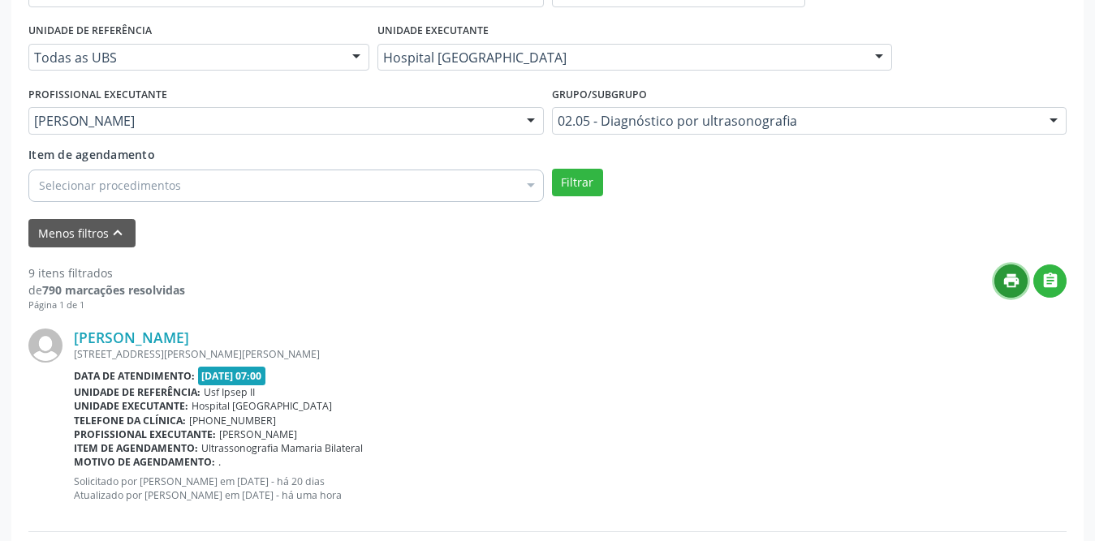
click at [1012, 289] on icon "print" at bounding box center [1011, 281] width 18 height 18
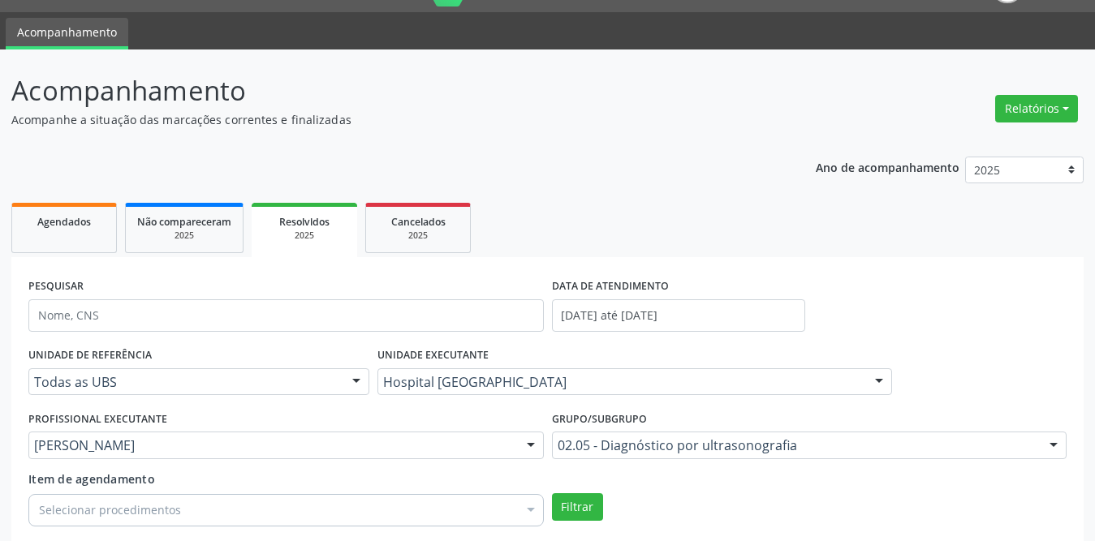
scroll to position [0, 0]
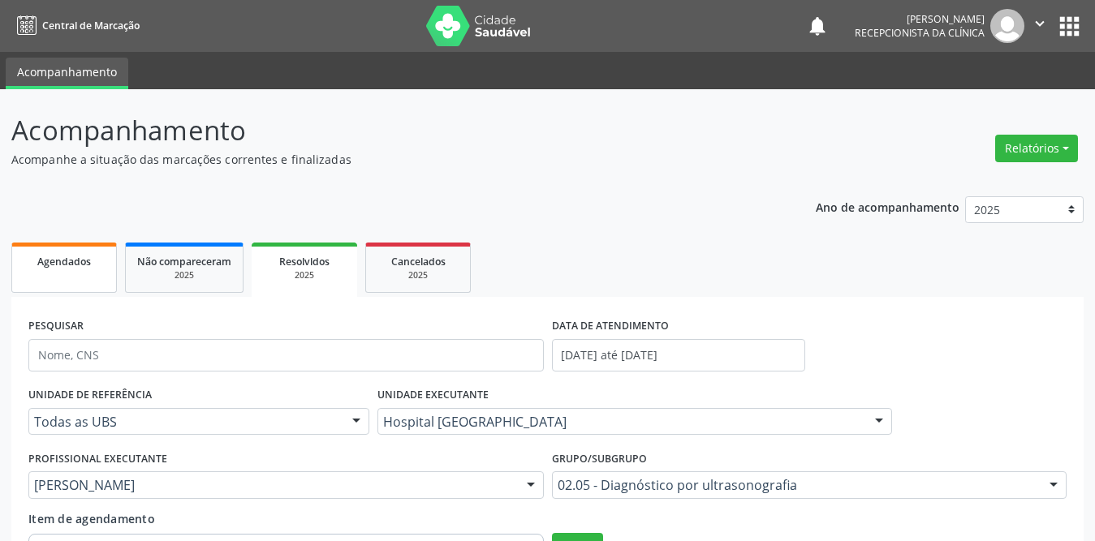
click at [53, 260] on span "Agendados" at bounding box center [64, 262] width 54 height 14
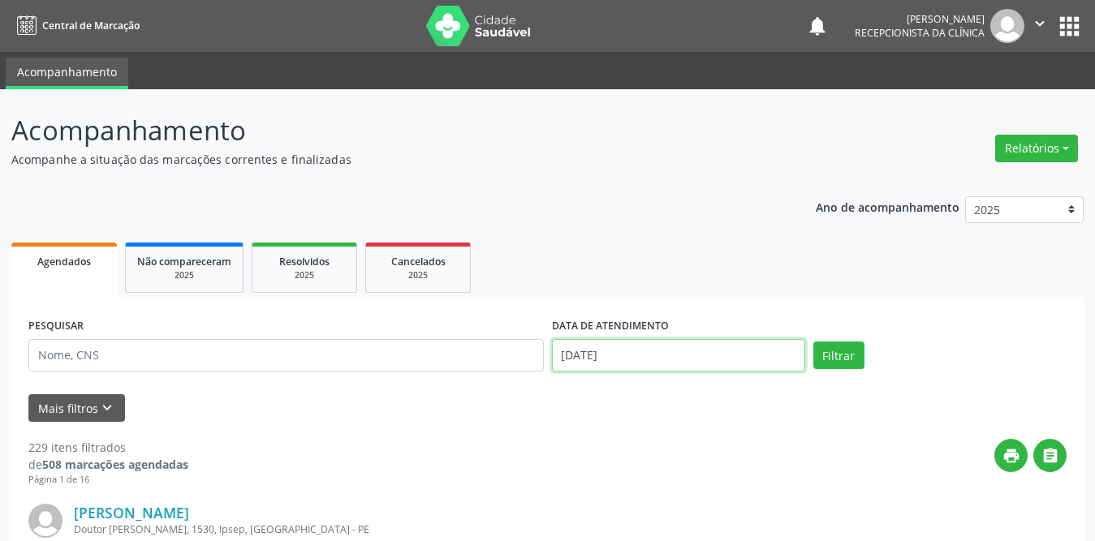
click at [625, 359] on input "[DATE]" at bounding box center [678, 355] width 253 height 32
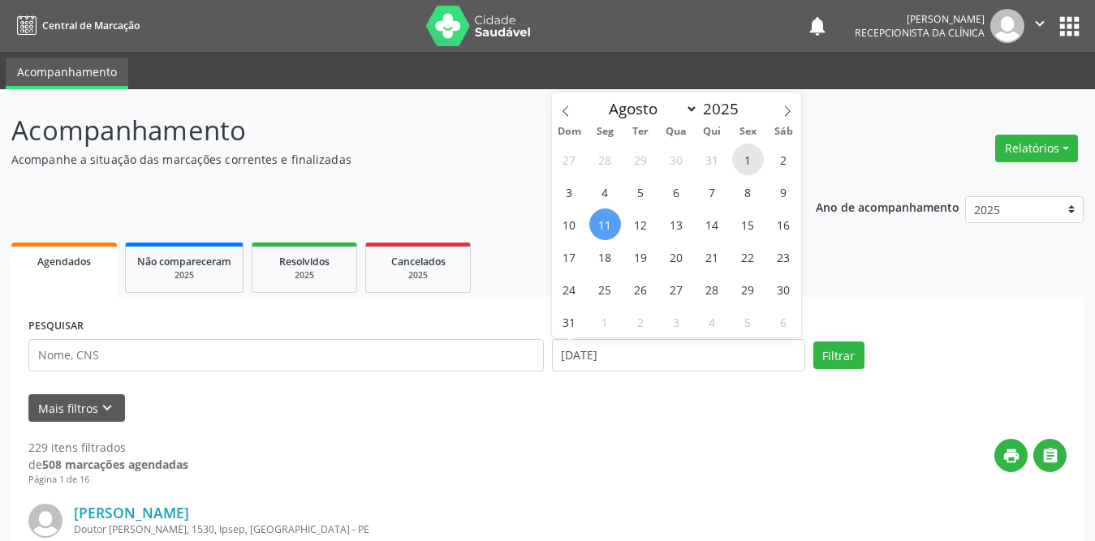
click at [746, 156] on span "1" at bounding box center [748, 160] width 32 height 32
type input "[DATE]"
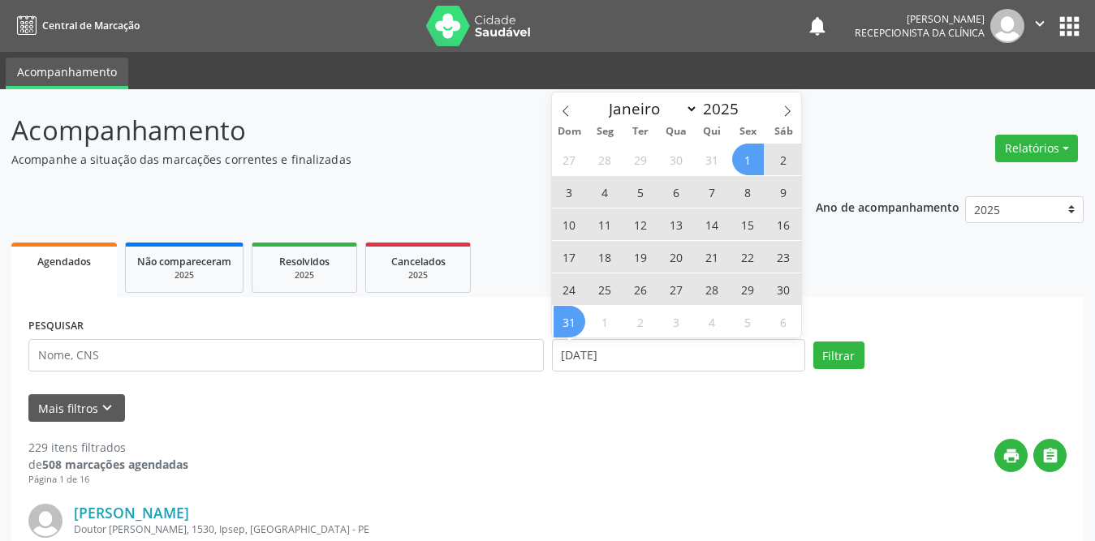
click at [574, 315] on span "31" at bounding box center [569, 322] width 32 height 32
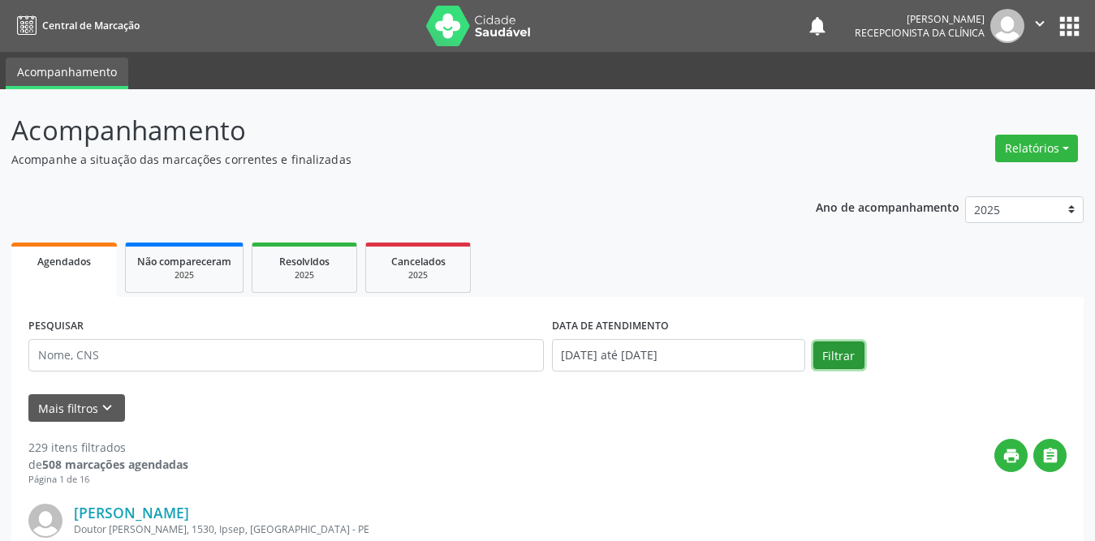
click at [826, 353] on button "Filtrar" at bounding box center [838, 356] width 51 height 28
